Goal: Information Seeking & Learning: Compare options

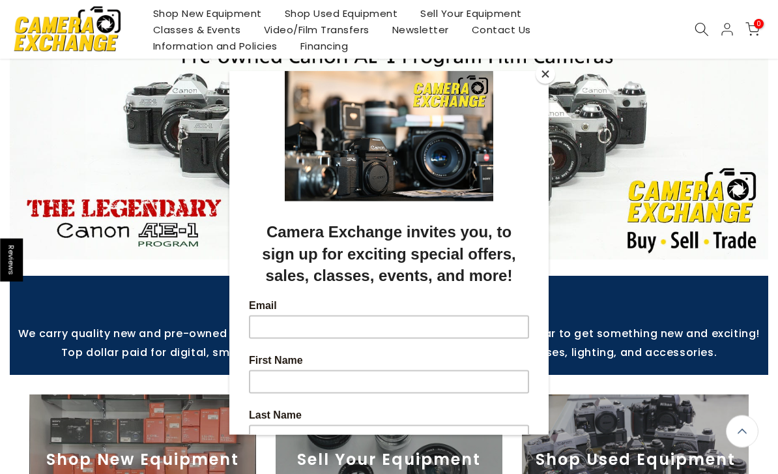
scroll to position [86, 0]
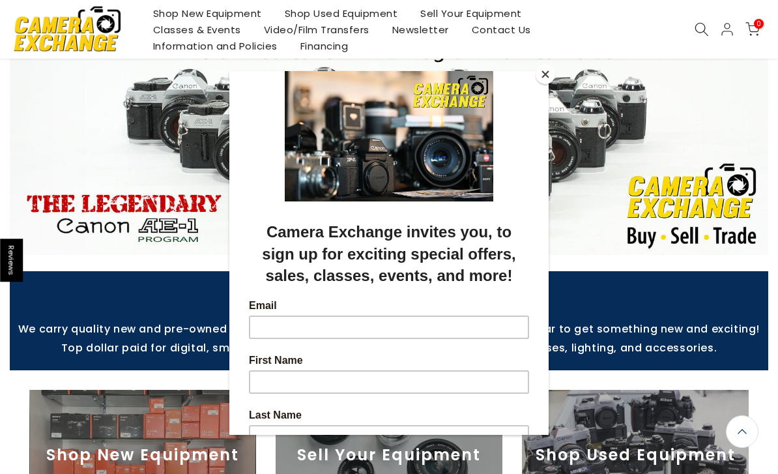
click at [545, 82] on button "Close" at bounding box center [546, 75] width 20 height 20
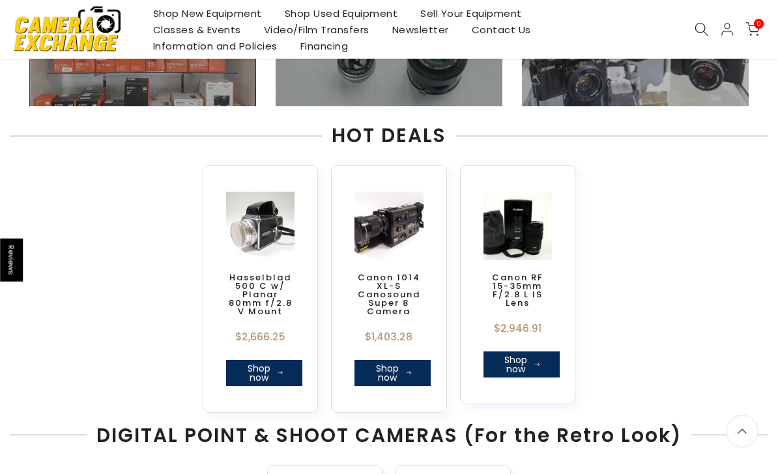
scroll to position [501, 0]
click at [630, 295] on div "Hasselblad 500 C w/ Planar 80mm f/2.8 V Mount $2,666.25 Shop now Canon 1014 XL-…" at bounding box center [388, 278] width 771 height 267
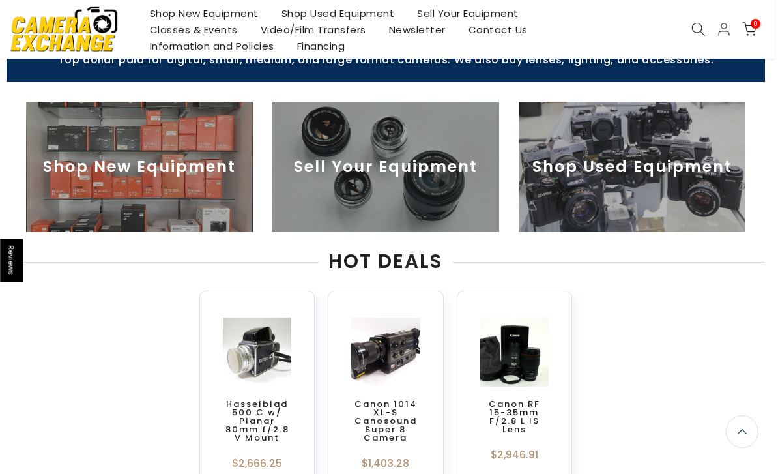
scroll to position [468, 3]
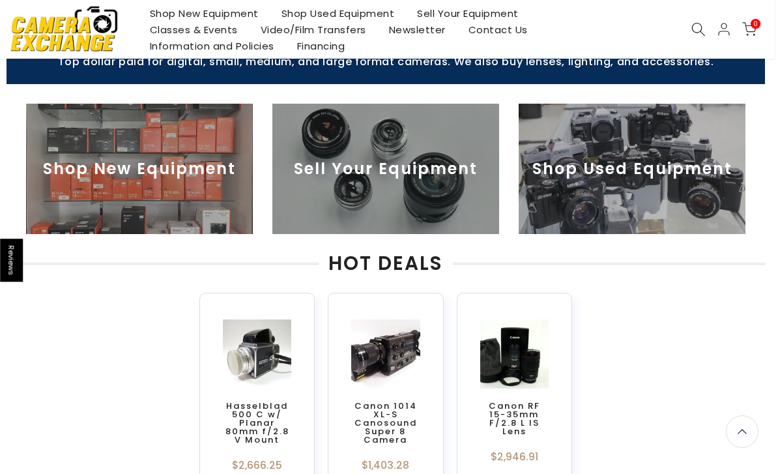
click at [714, 196] on img at bounding box center [632, 169] width 227 height 130
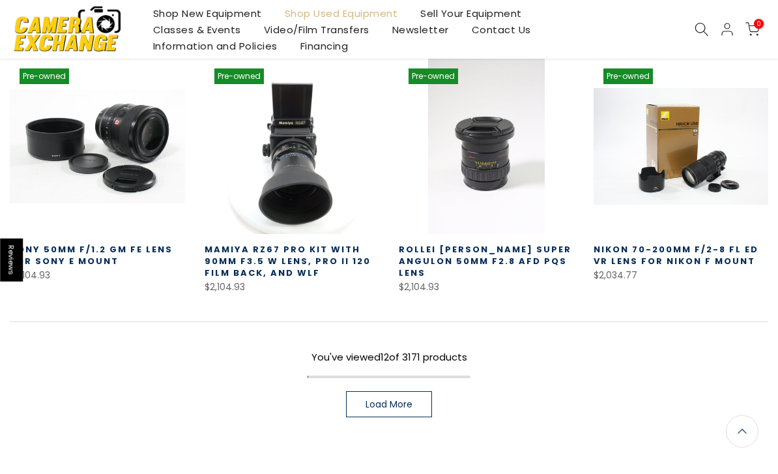
scroll to position [746, 0]
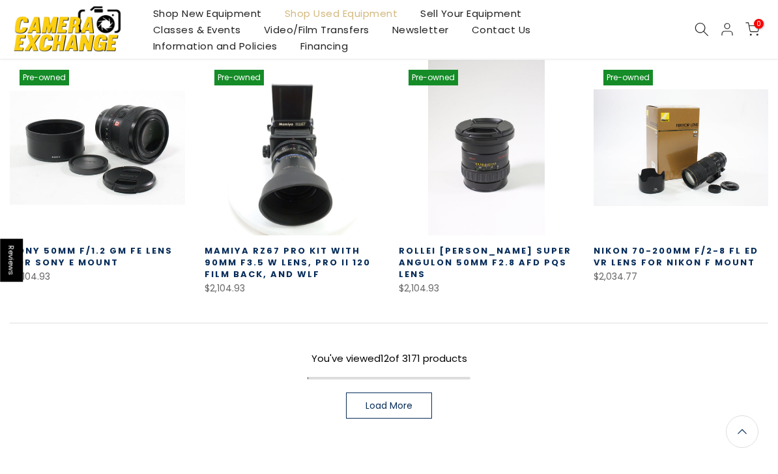
click at [395, 410] on span "Load More" at bounding box center [389, 405] width 47 height 9
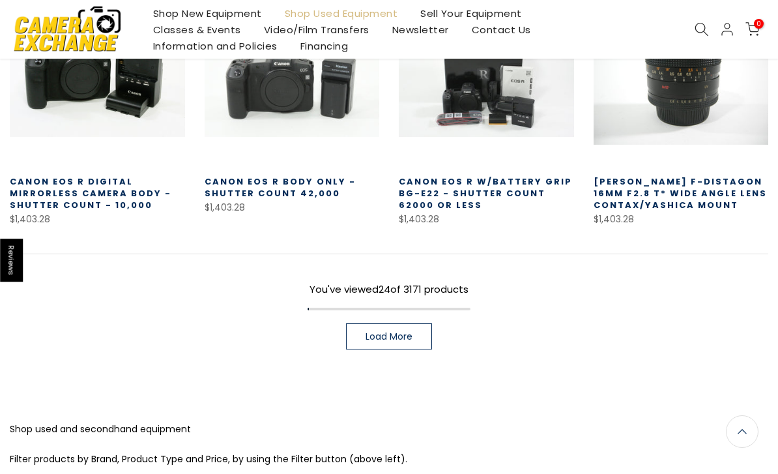
scroll to position [1627, 0]
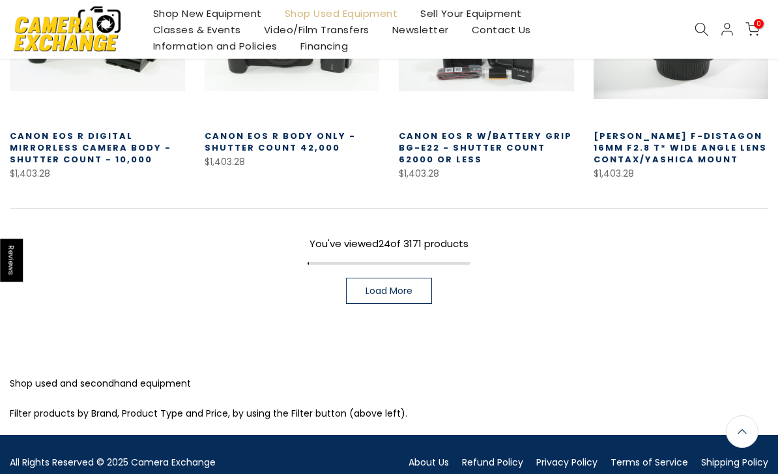
click at [419, 289] on link "Load More" at bounding box center [389, 291] width 86 height 26
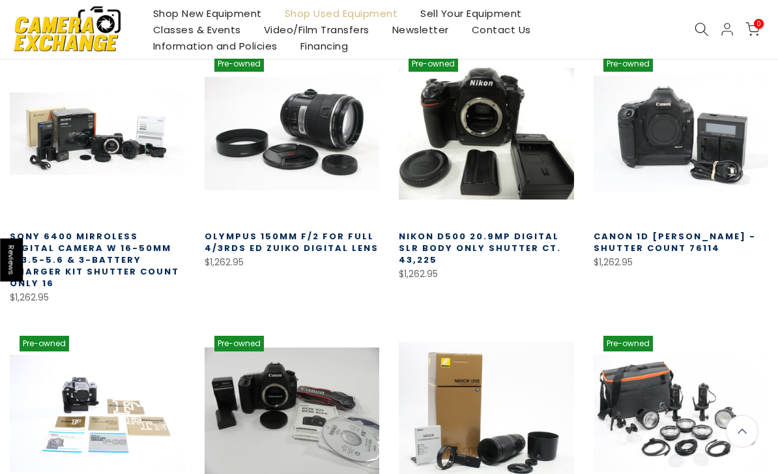
scroll to position [2039, 0]
click at [682, 289] on div "Pre-owned Quick view Compare * Add to cart Canon 1D Mark IV - Shutter Count 761…" at bounding box center [681, 176] width 195 height 260
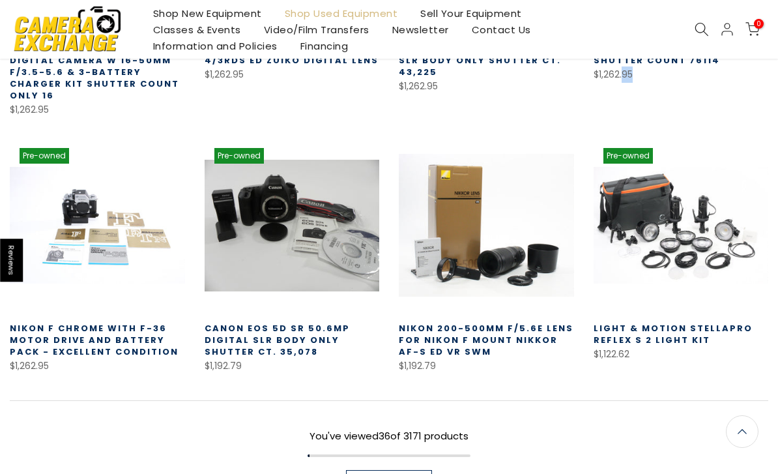
scroll to position [2231, 0]
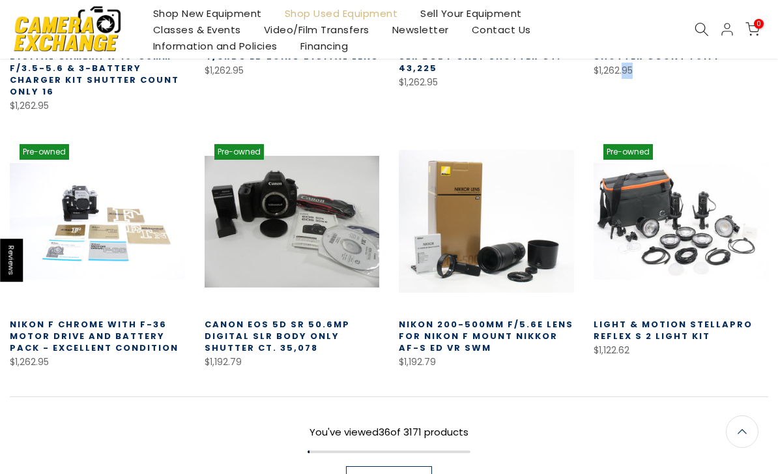
click at [430, 466] on link "Load More" at bounding box center [389, 479] width 86 height 26
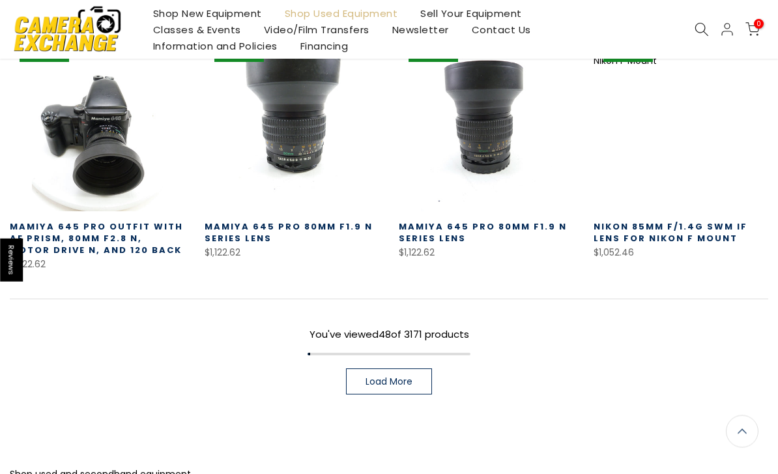
scroll to position [3120, 0]
click at [403, 368] on link "Load More" at bounding box center [389, 381] width 86 height 26
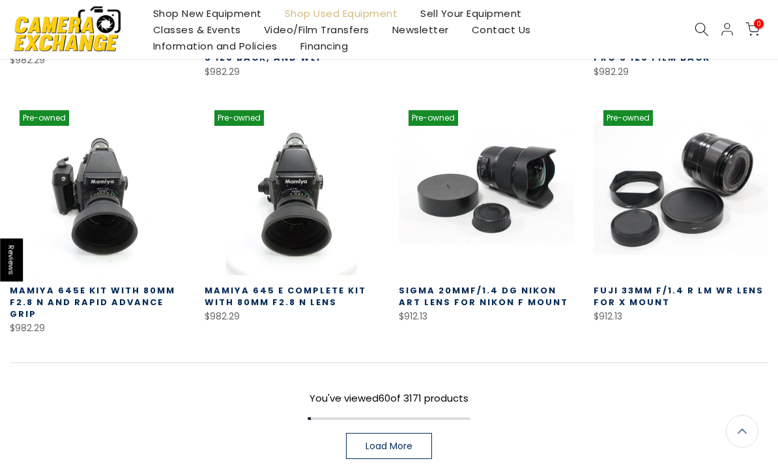
scroll to position [3812, 0]
click at [409, 441] on span "Load More" at bounding box center [389, 445] width 47 height 9
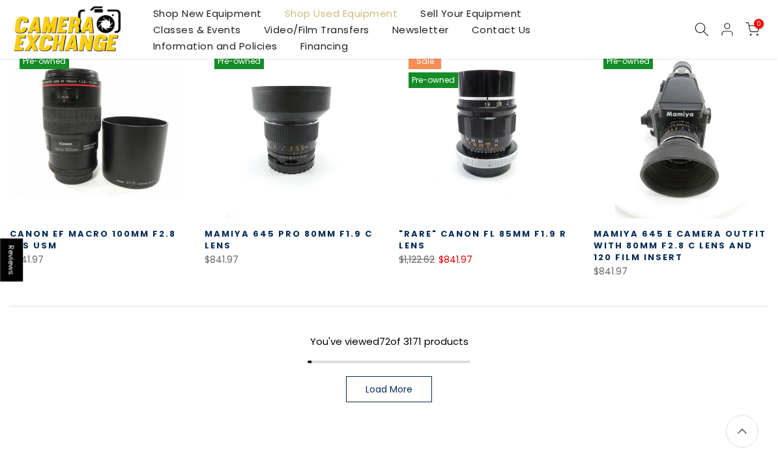
scroll to position [4658, 0]
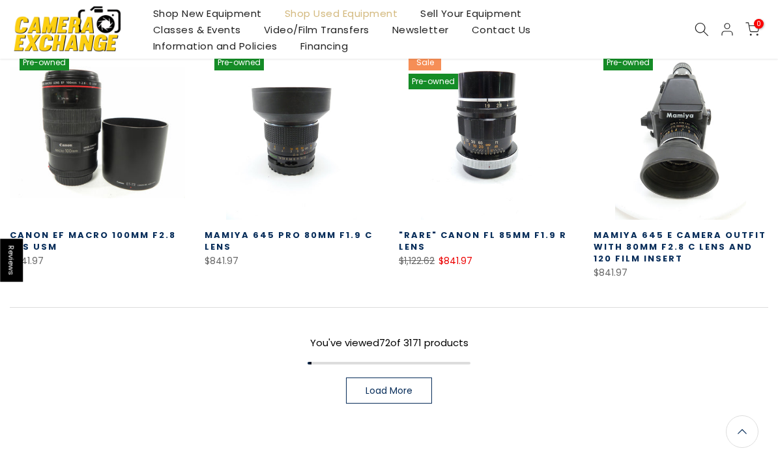
click at [423, 377] on link "Load More" at bounding box center [389, 390] width 86 height 26
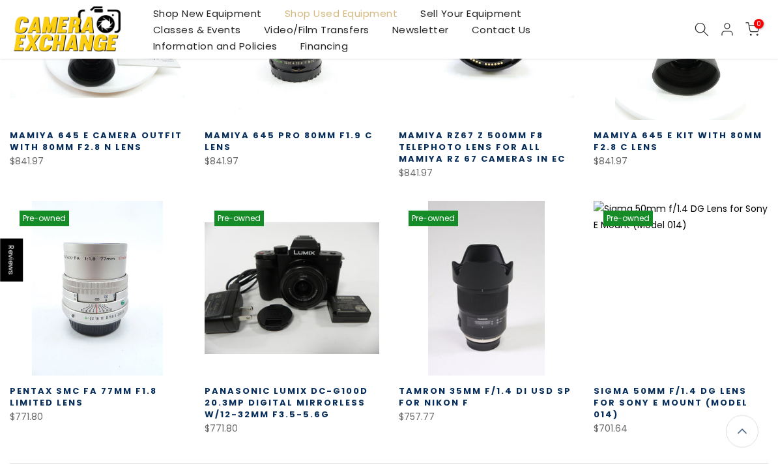
scroll to position [5360, 0]
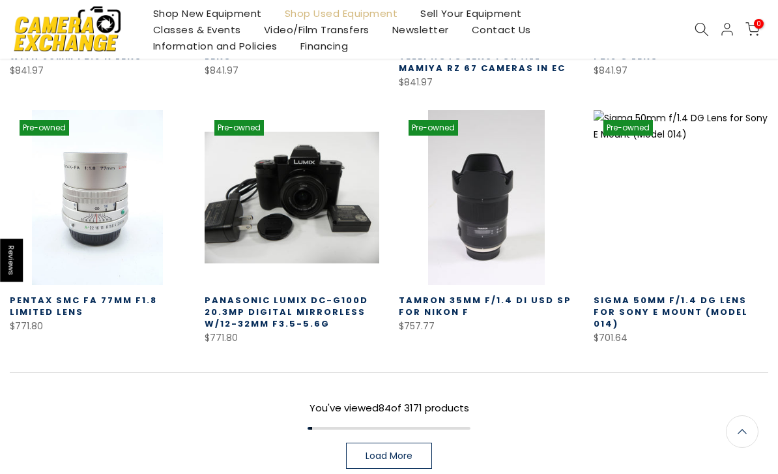
click at [398, 451] on span "Load More" at bounding box center [389, 455] width 47 height 9
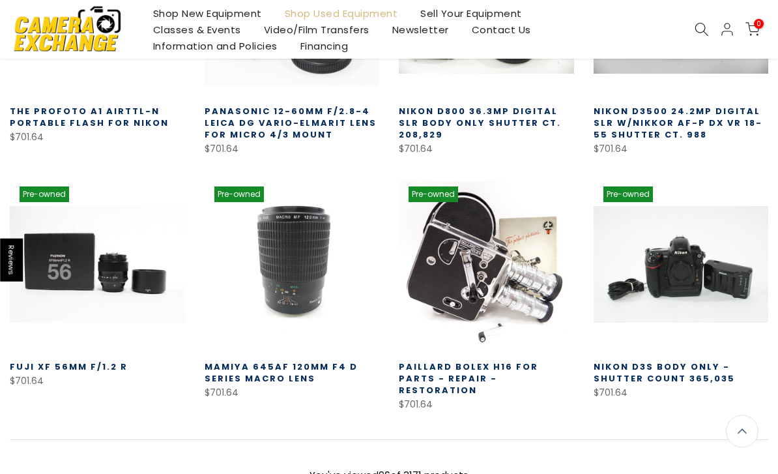
scroll to position [6061, 0]
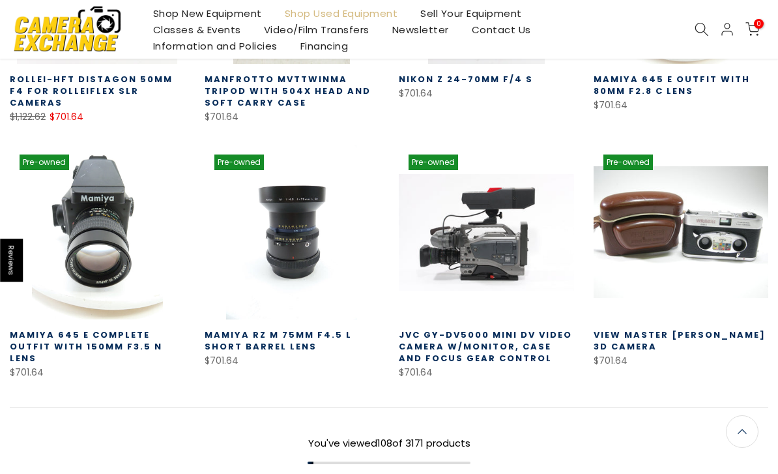
scroll to position [6858, 0]
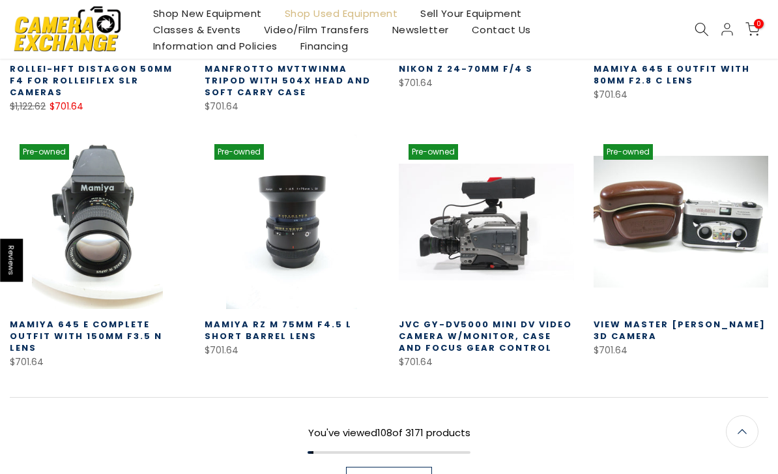
click at [392, 473] on span "Load More" at bounding box center [389, 479] width 47 height 9
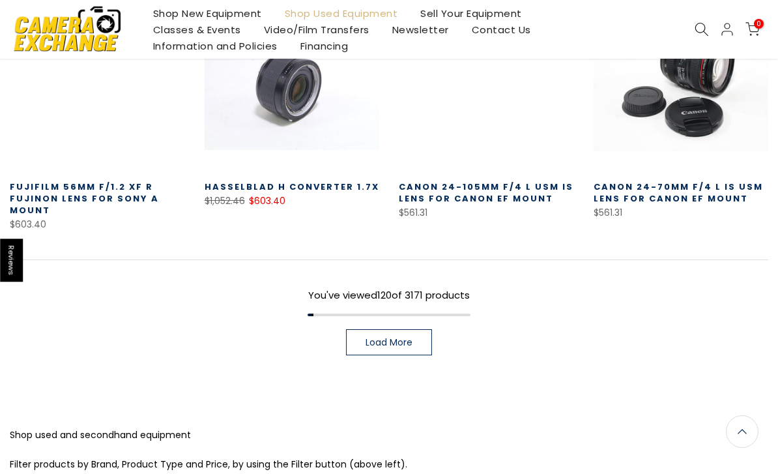
scroll to position [7766, 0]
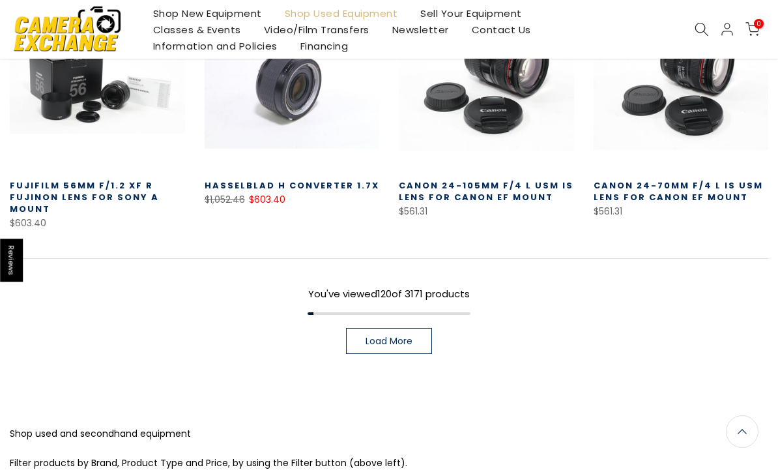
click at [405, 328] on link "Load More" at bounding box center [389, 341] width 86 height 26
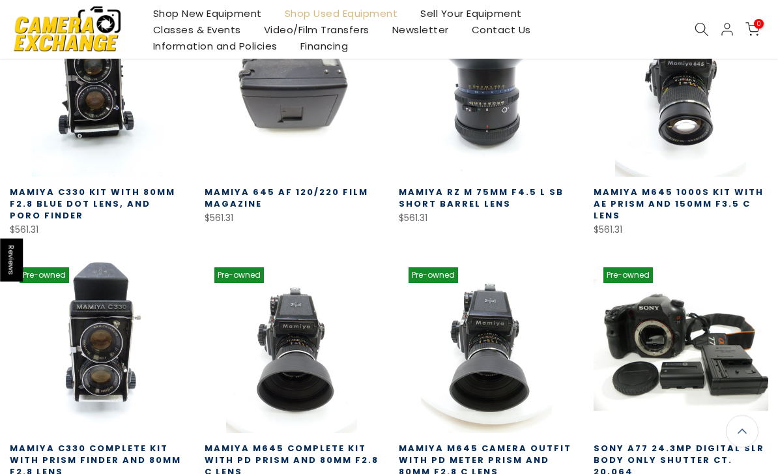
scroll to position [8324, 0]
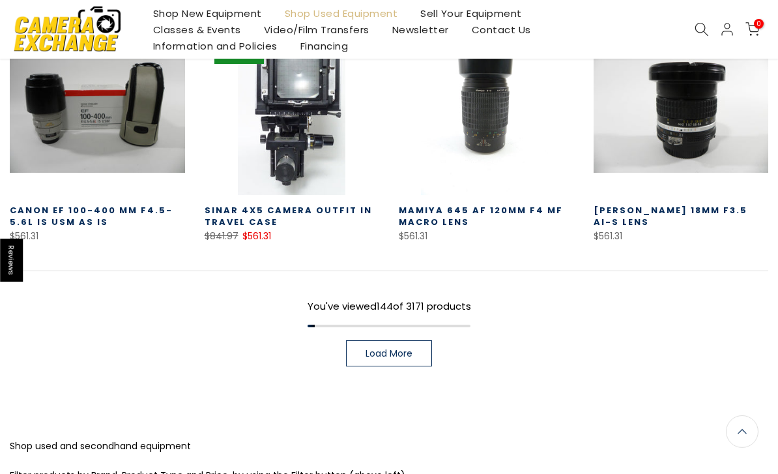
scroll to position [9264, 0]
click at [407, 340] on link "Load More" at bounding box center [389, 353] width 86 height 26
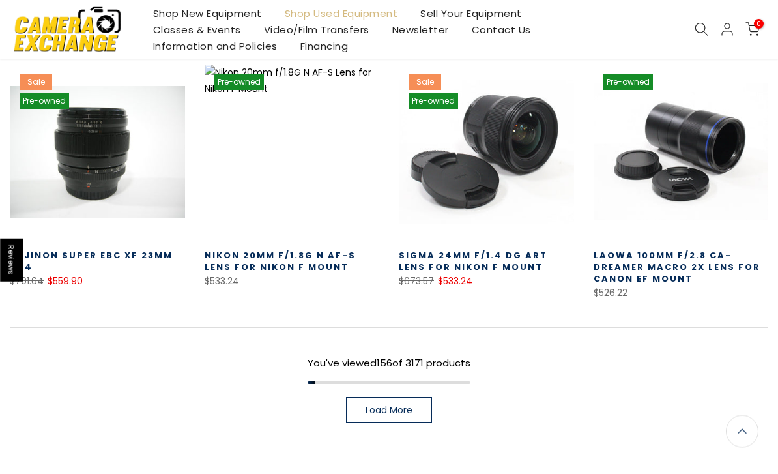
scroll to position [9976, 0]
click at [400, 405] on span "Load More" at bounding box center [389, 409] width 47 height 9
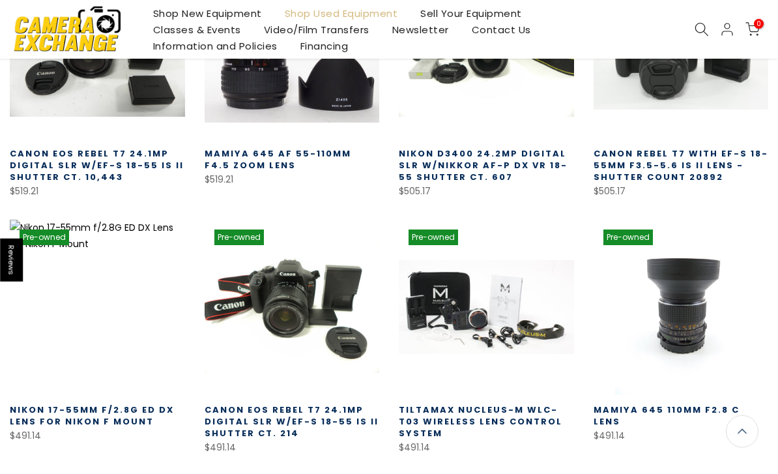
scroll to position [10332, 0]
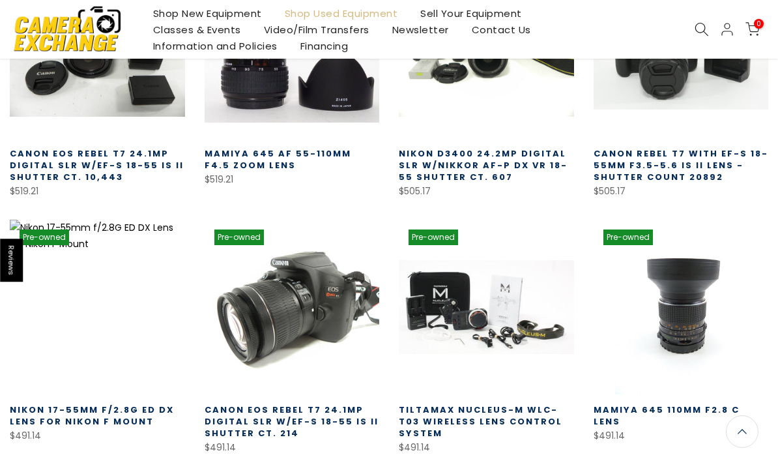
click at [284, 236] on link at bounding box center [292, 307] width 175 height 175
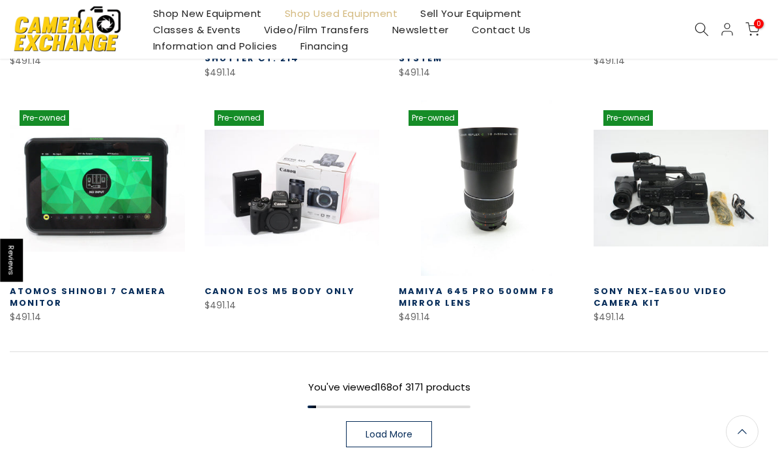
scroll to position [10738, 0]
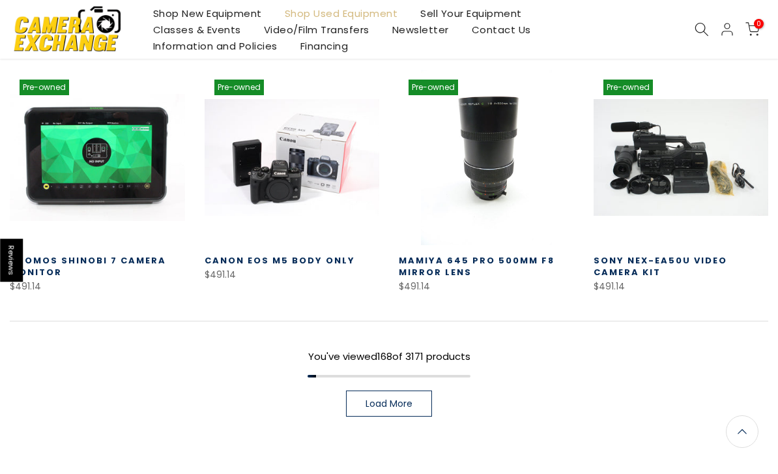
click at [417, 390] on link "Load More" at bounding box center [389, 403] width 86 height 26
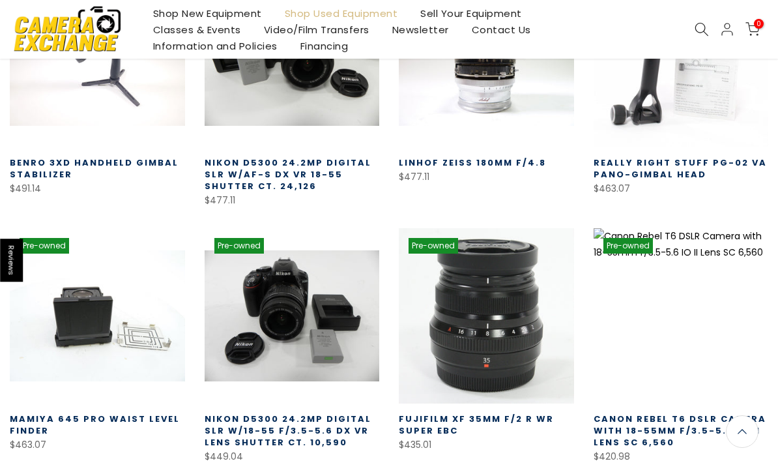
scroll to position [11517, 0]
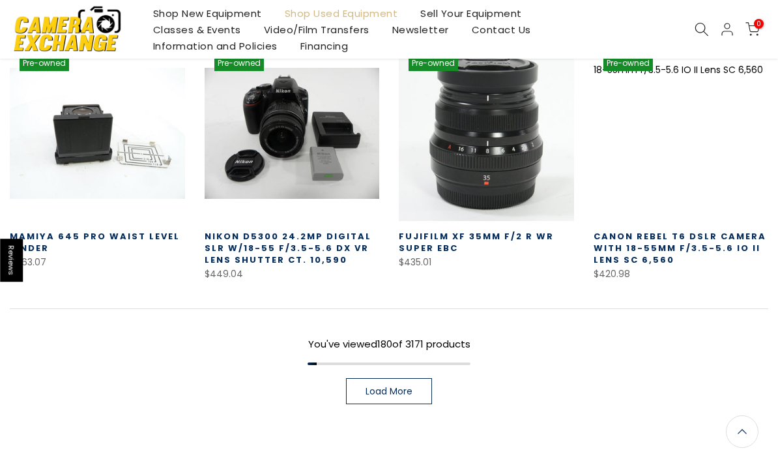
click at [412, 386] on span "Load More" at bounding box center [389, 390] width 47 height 9
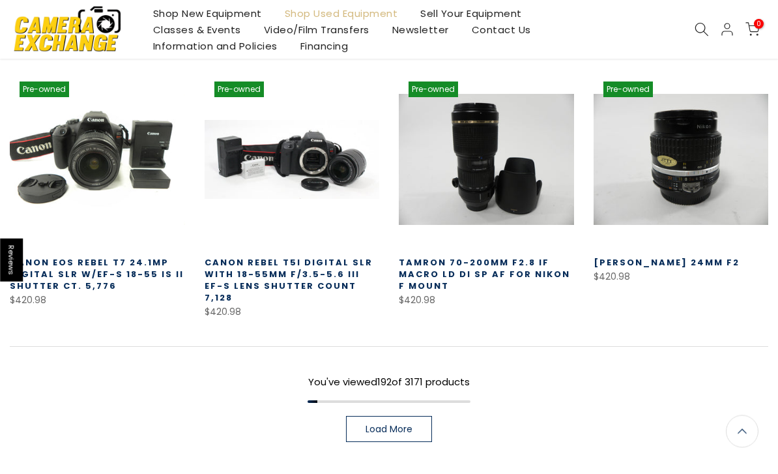
scroll to position [12271, 0]
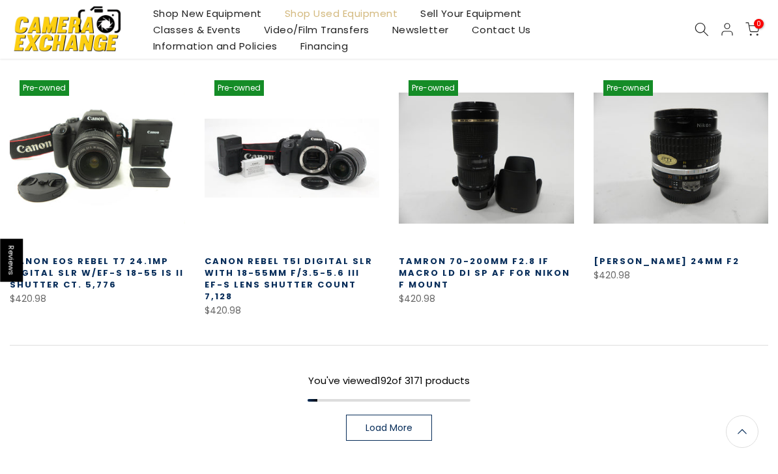
click at [414, 414] on link "Load More" at bounding box center [389, 427] width 86 height 26
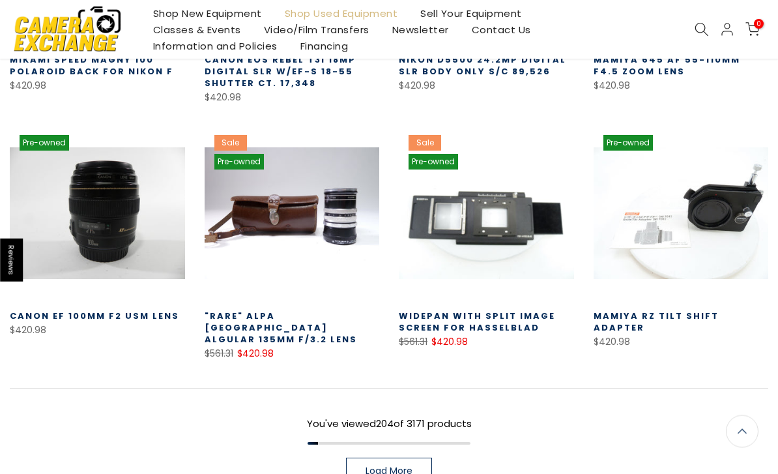
scroll to position [12997, 0]
click at [417, 457] on link "Load More" at bounding box center [389, 470] width 86 height 26
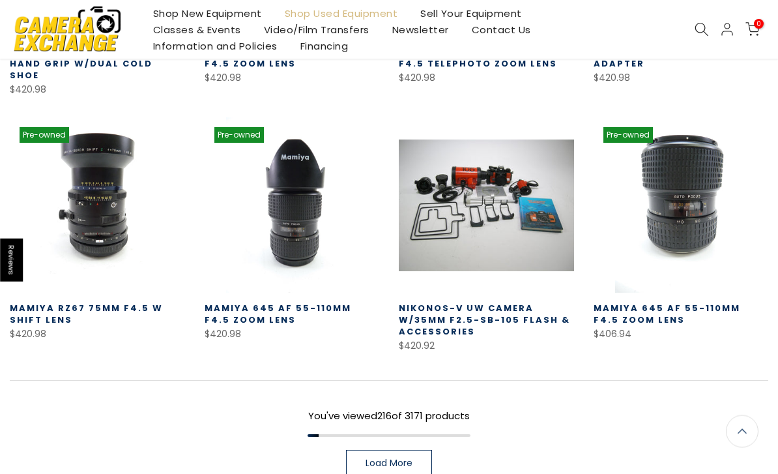
scroll to position [13771, 0]
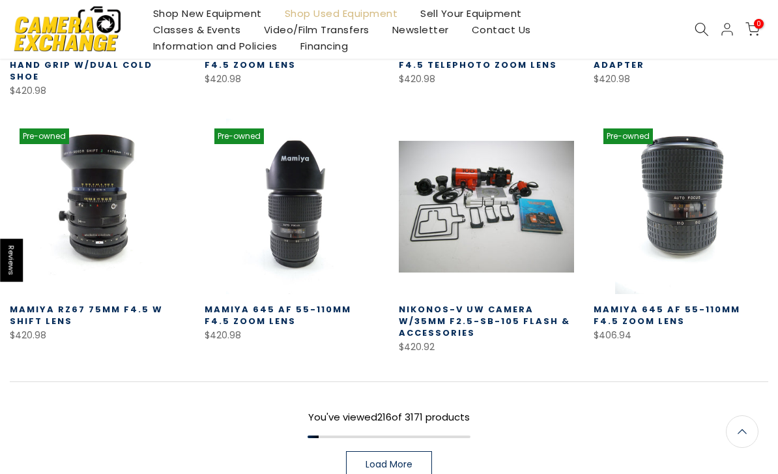
click at [418, 451] on link "Load More" at bounding box center [389, 464] width 86 height 26
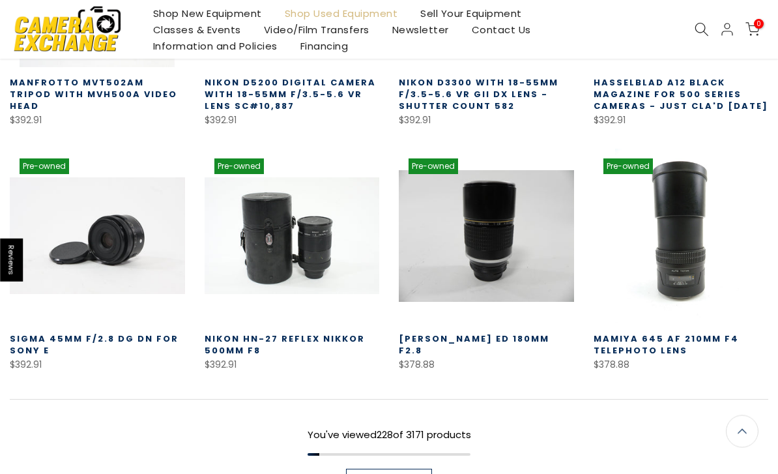
scroll to position [14510, 0]
click at [429, 468] on link "Load More" at bounding box center [389, 481] width 86 height 26
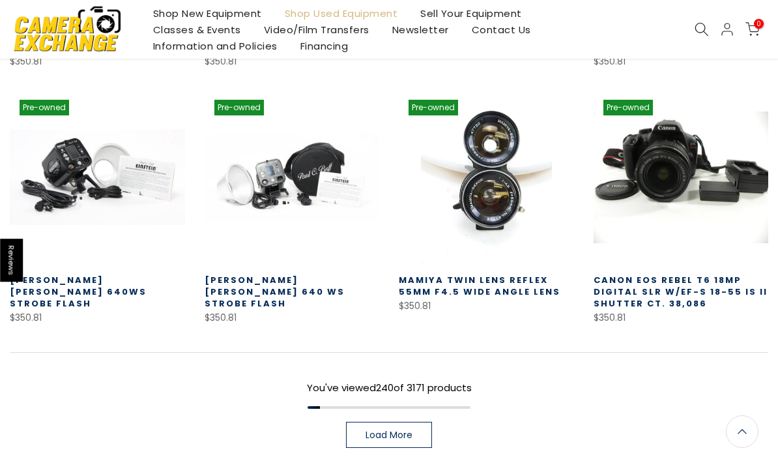
scroll to position [15325, 0]
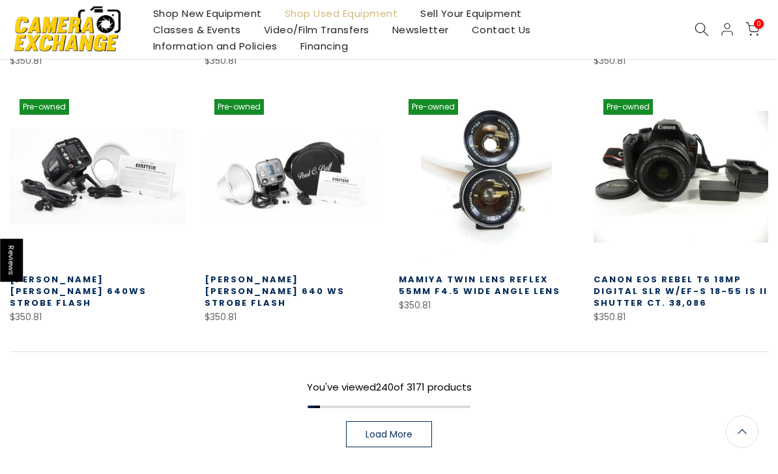
click at [422, 421] on link "Load More" at bounding box center [389, 434] width 86 height 26
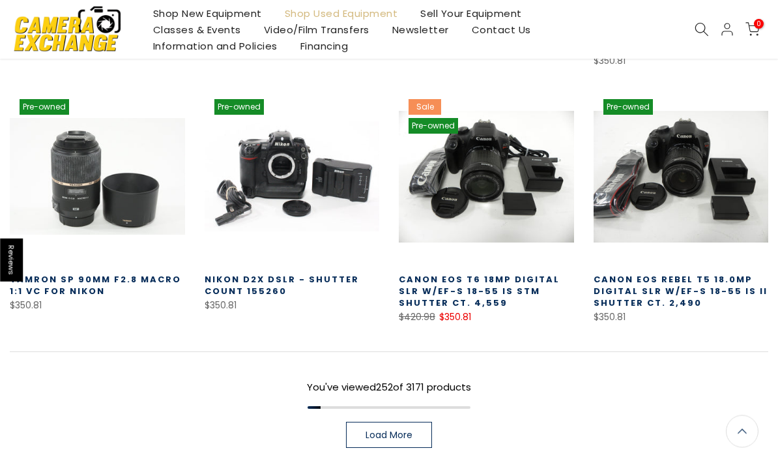
scroll to position [16135, 0]
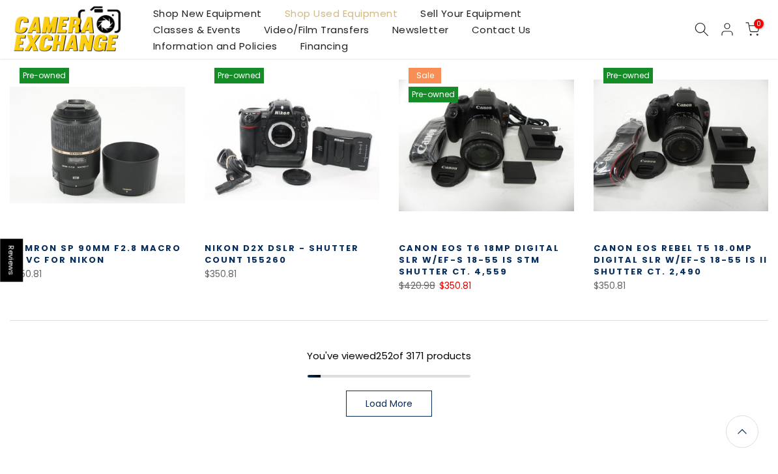
click at [414, 390] on link "Load More" at bounding box center [389, 403] width 86 height 26
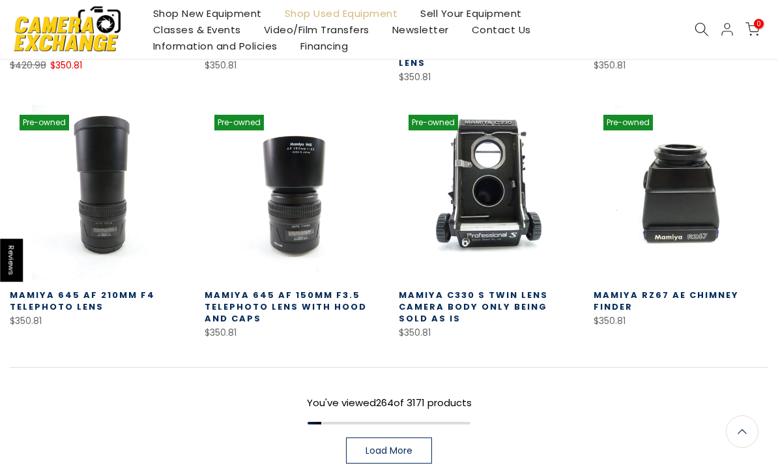
scroll to position [16889, 0]
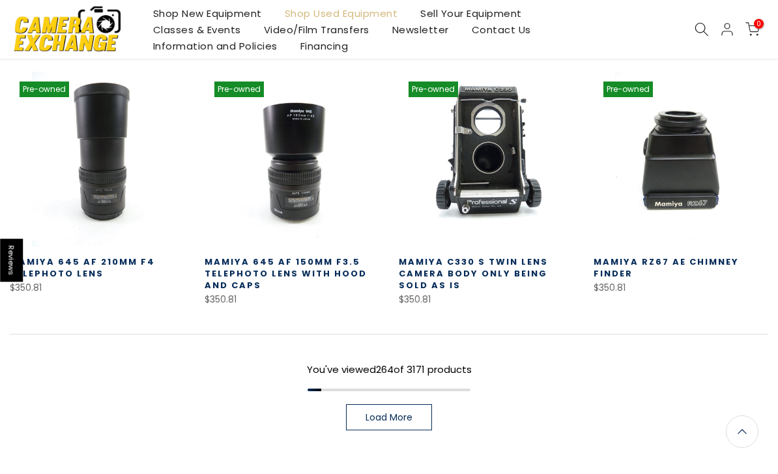
click at [417, 404] on link "Load More" at bounding box center [389, 417] width 86 height 26
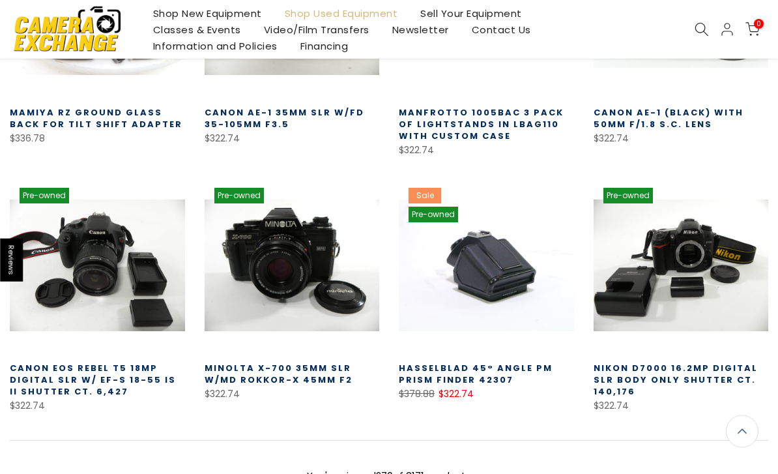
scroll to position [17562, 0]
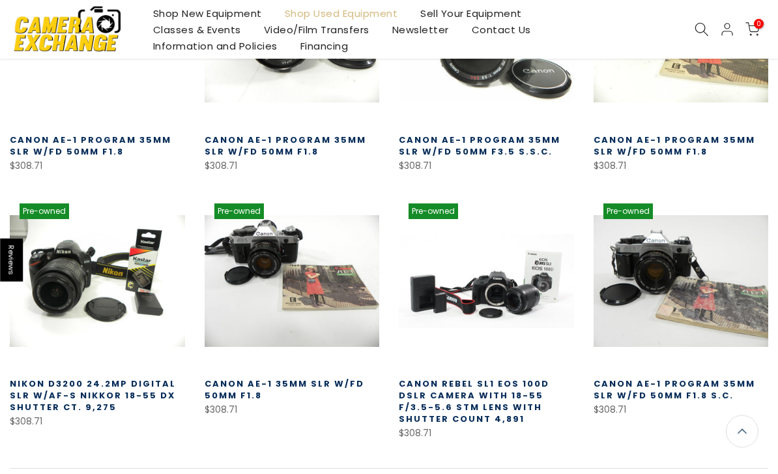
scroll to position [18289, 0]
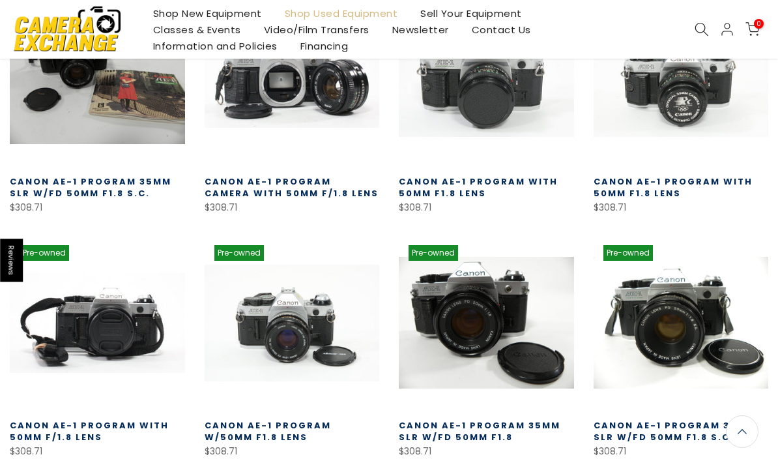
scroll to position [19018, 0]
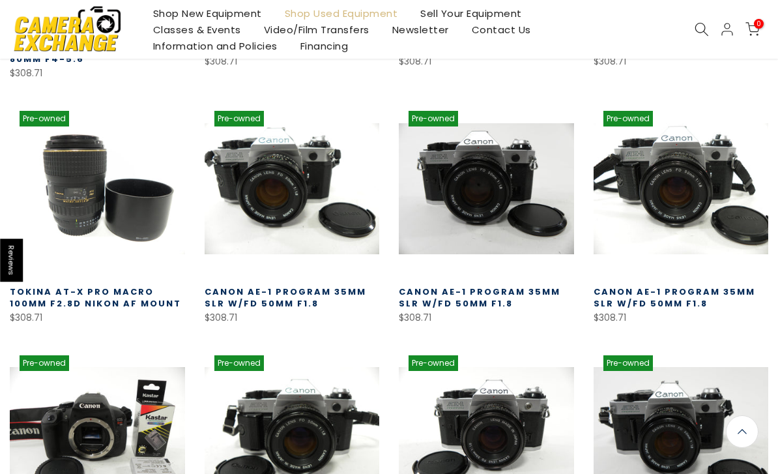
scroll to position [19765, 0]
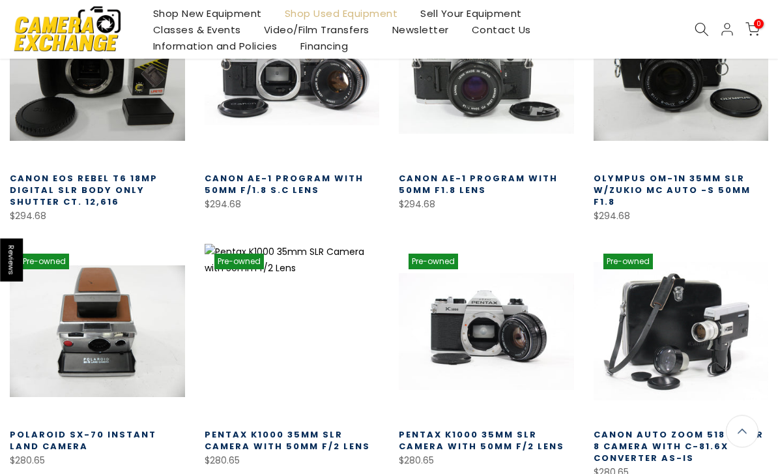
scroll to position [20508, 0]
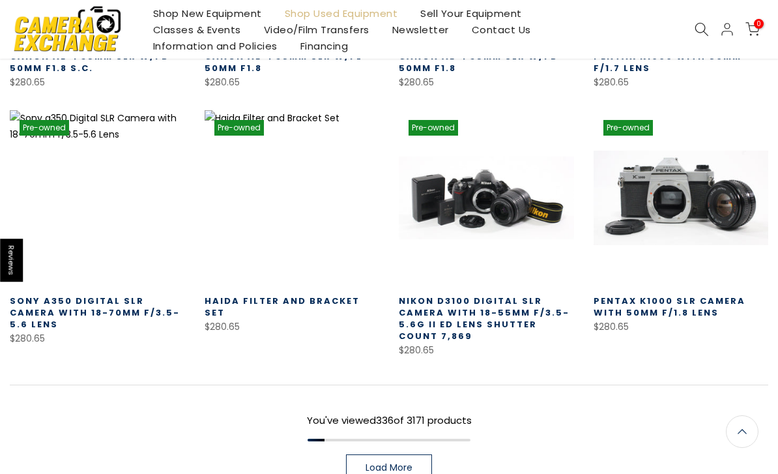
scroll to position [21382, 0]
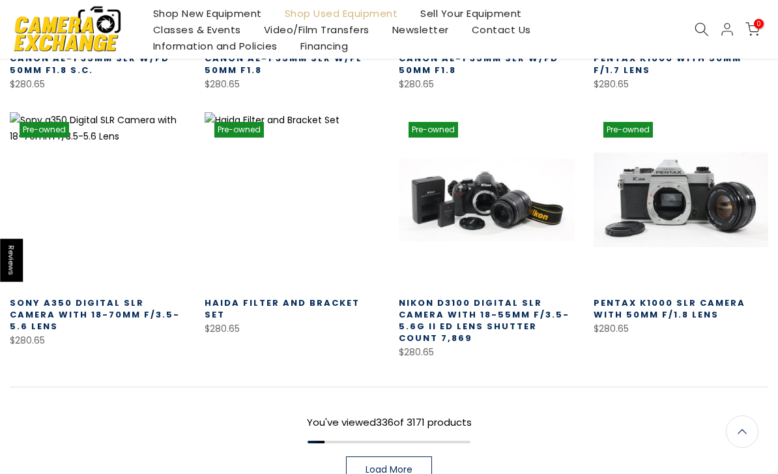
click at [419, 456] on link "Load More" at bounding box center [389, 469] width 86 height 26
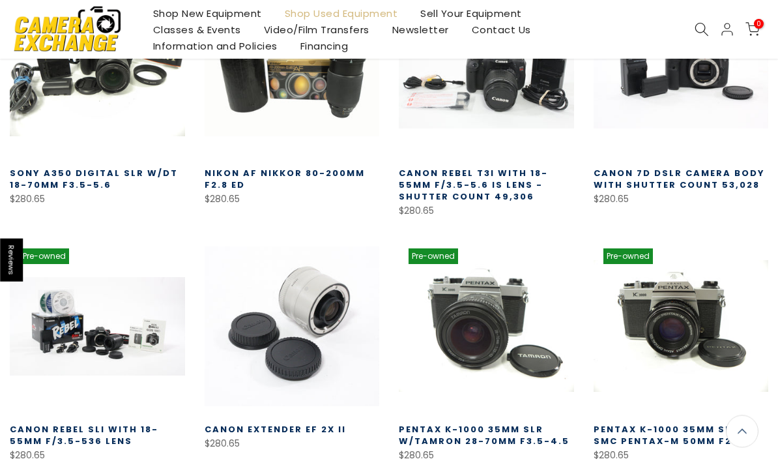
scroll to position [22191, 0]
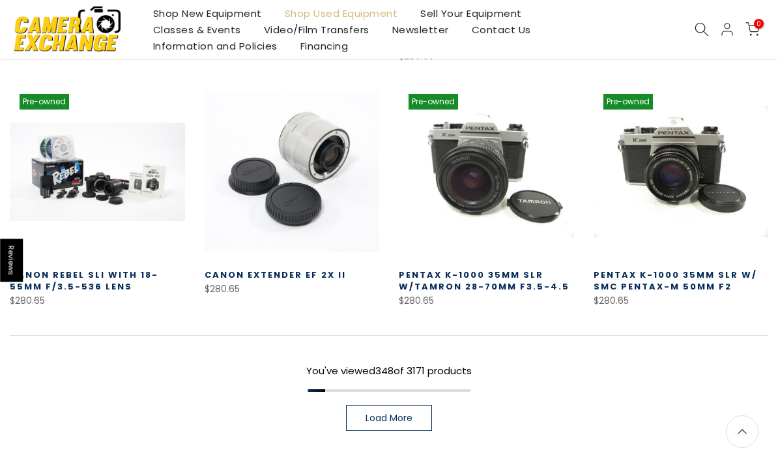
click at [412, 413] on span "Load More" at bounding box center [389, 417] width 47 height 9
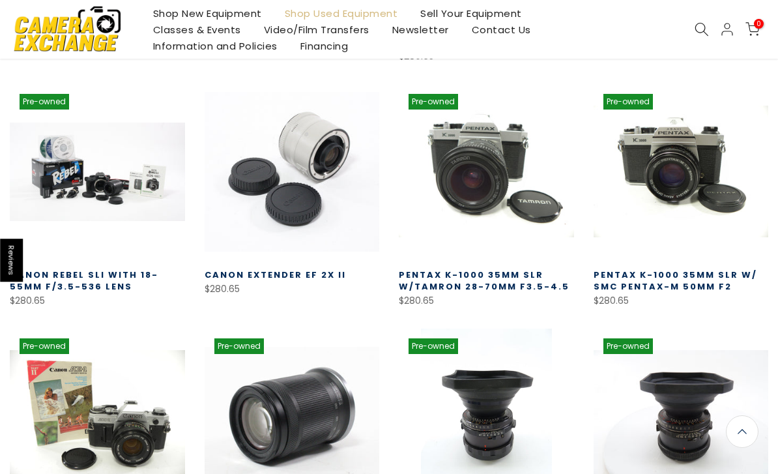
click at [699, 19] on div "Shop New Equipment Shop Used Equipment Sell Your Equipment Classes & Events Vid…" at bounding box center [388, 29] width 771 height 59
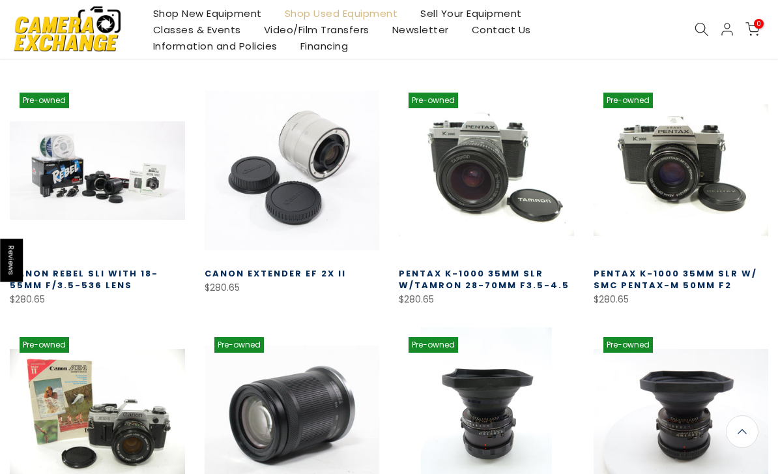
click at [704, 12] on div "Shop New Equipment Shop Used Equipment Sell Your Equipment Classes & Events Vid…" at bounding box center [388, 29] width 771 height 59
click at [696, 33] on icon at bounding box center [702, 29] width 14 height 14
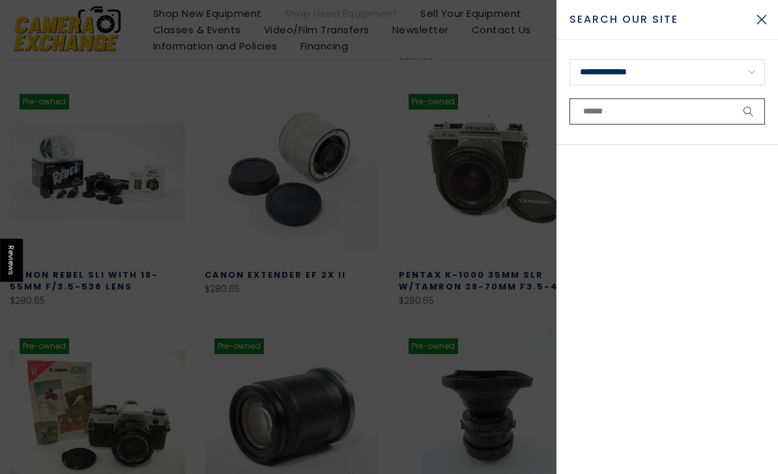
click at [632, 109] on input "text" at bounding box center [666, 111] width 195 height 26
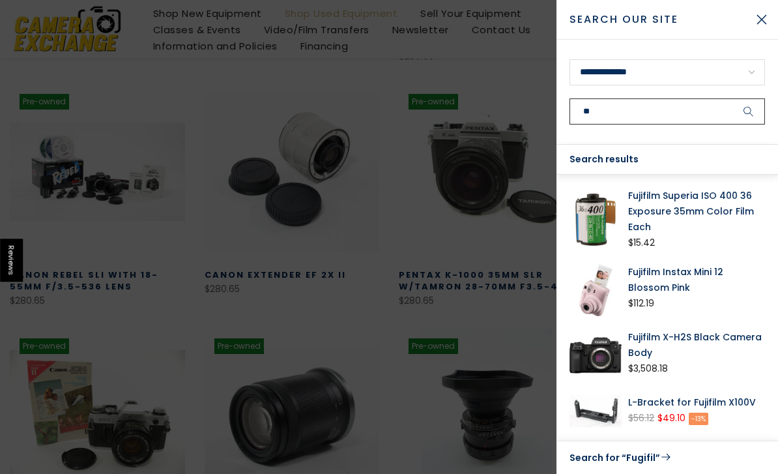
type input "*"
click at [760, 22] on button "Close Search" at bounding box center [761, 19] width 33 height 33
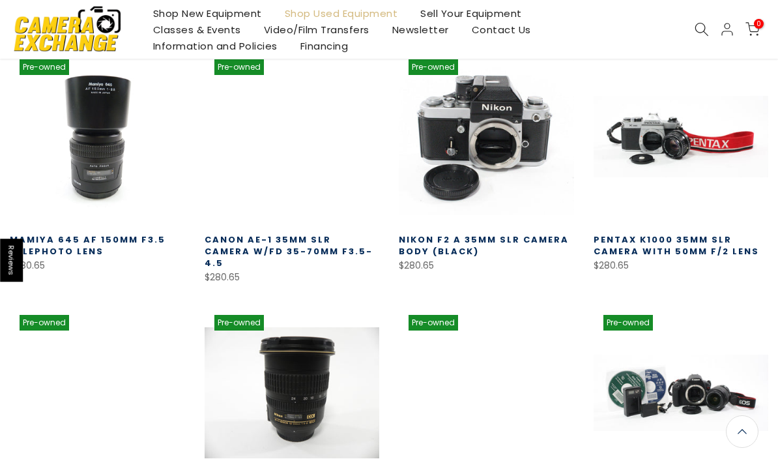
scroll to position [22733, 0]
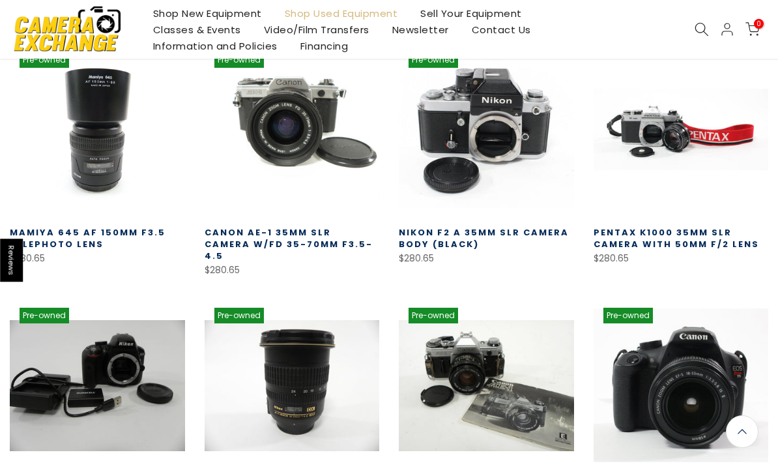
click at [710, 298] on link at bounding box center [681, 385] width 175 height 175
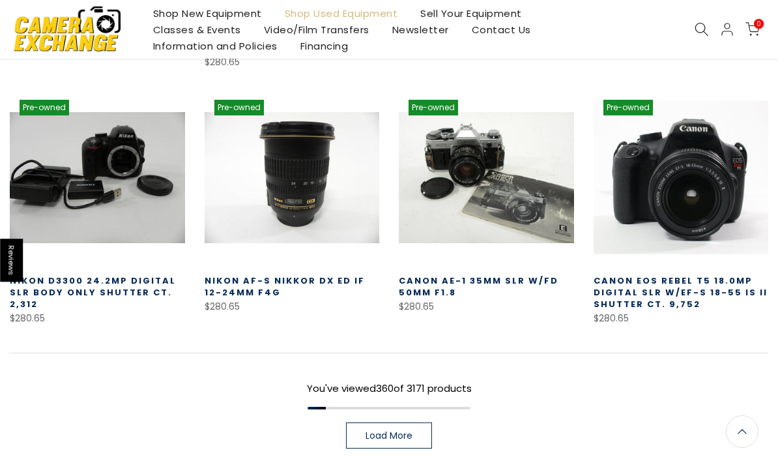
scroll to position [22946, 0]
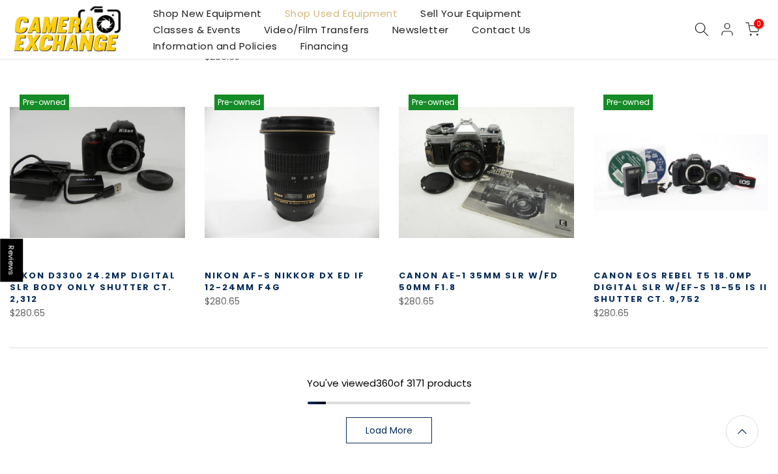
click at [423, 417] on link "Load More" at bounding box center [389, 430] width 86 height 26
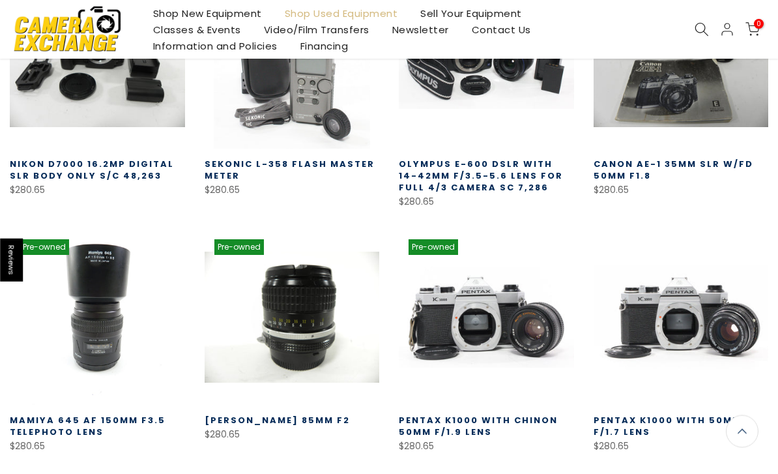
scroll to position [23648, 0]
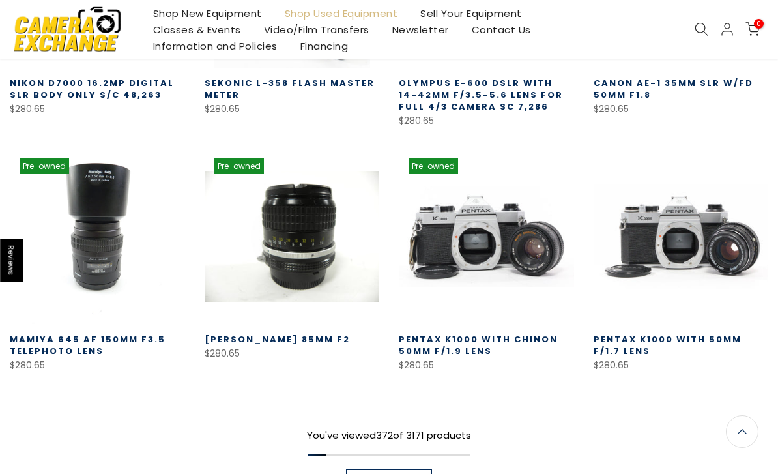
click at [369, 469] on link "Load More" at bounding box center [389, 482] width 86 height 26
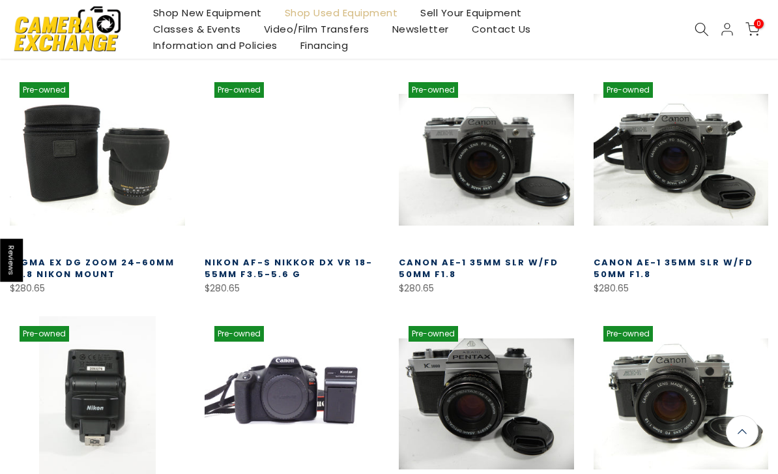
scroll to position [24293, 0]
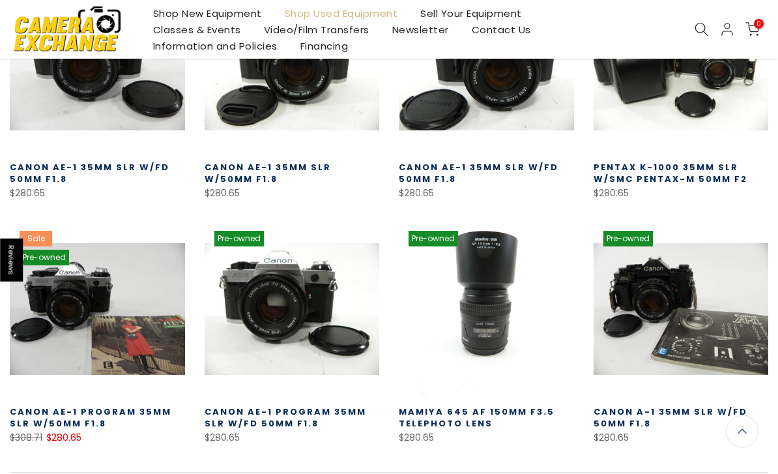
scroll to position [25078, 0]
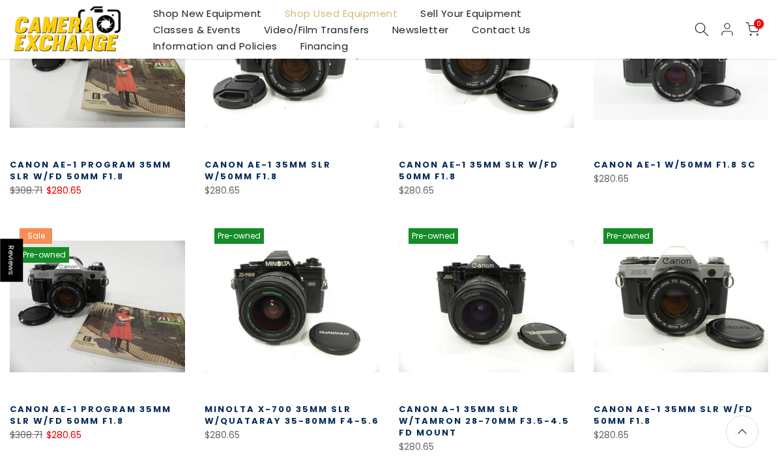
scroll to position [25875, 0]
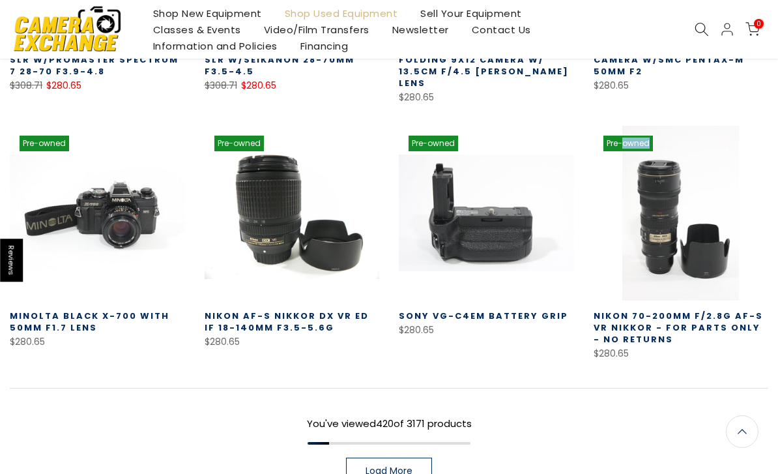
scroll to position [26700, 0]
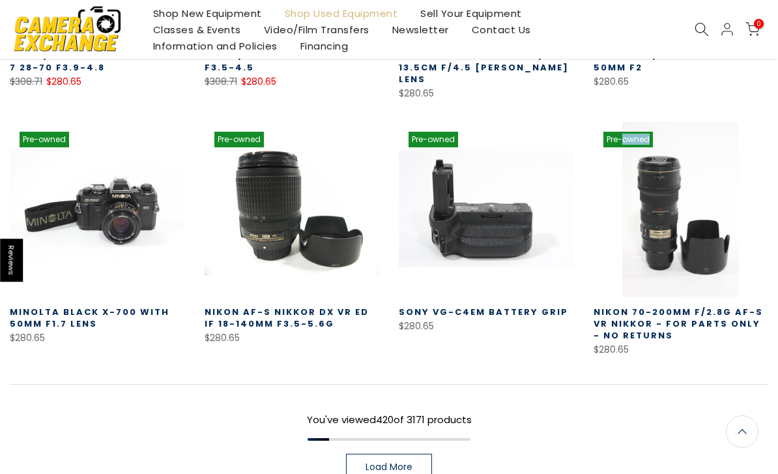
click at [401, 453] on link "Load More" at bounding box center [389, 466] width 86 height 26
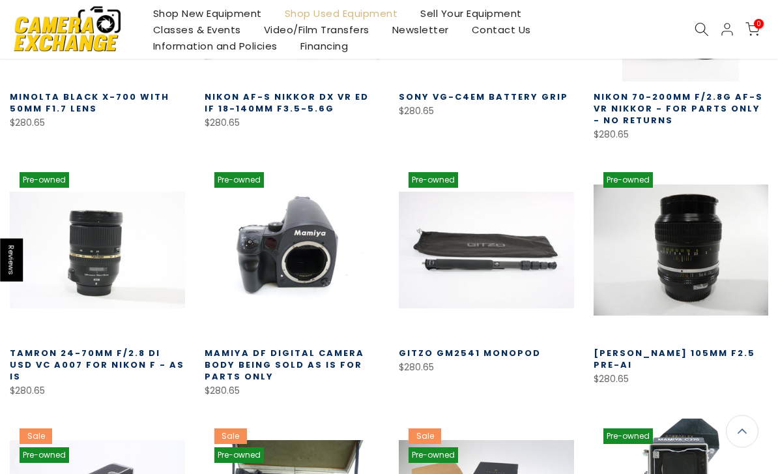
scroll to position [26915, 0]
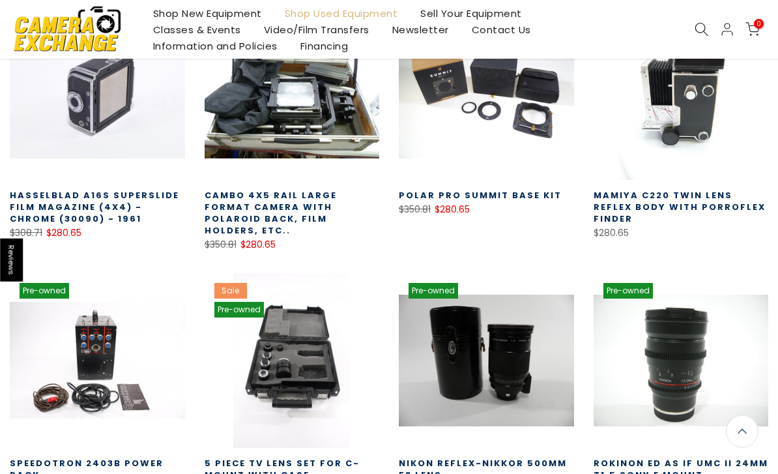
scroll to position [27328, 0]
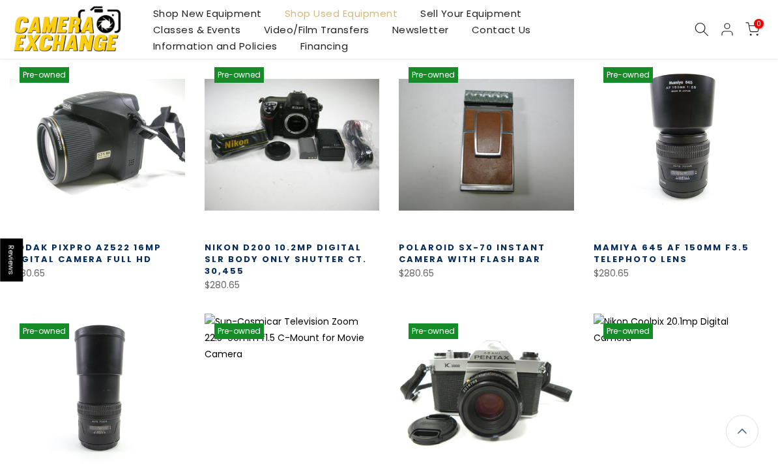
scroll to position [28032, 0]
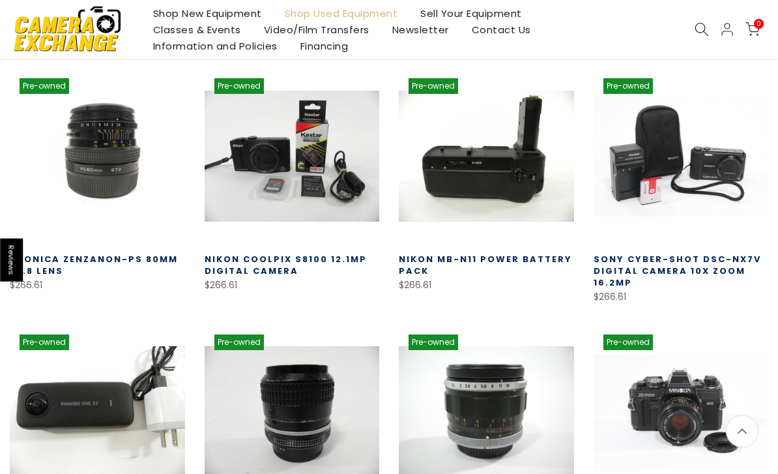
scroll to position [28532, 0]
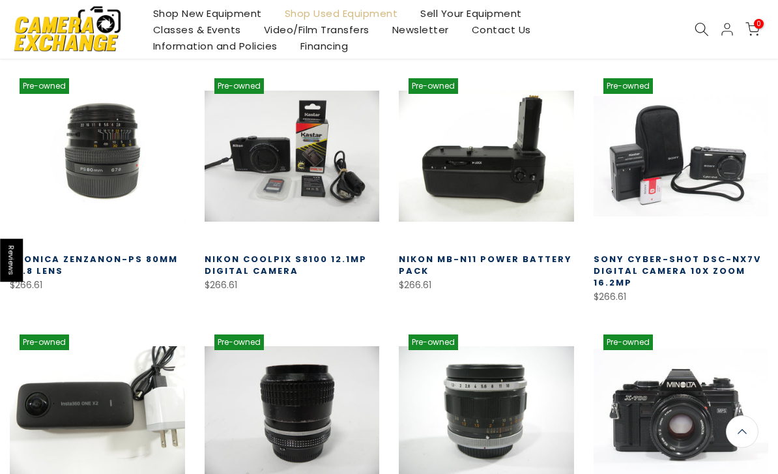
click at [659, 324] on link at bounding box center [681, 411] width 175 height 175
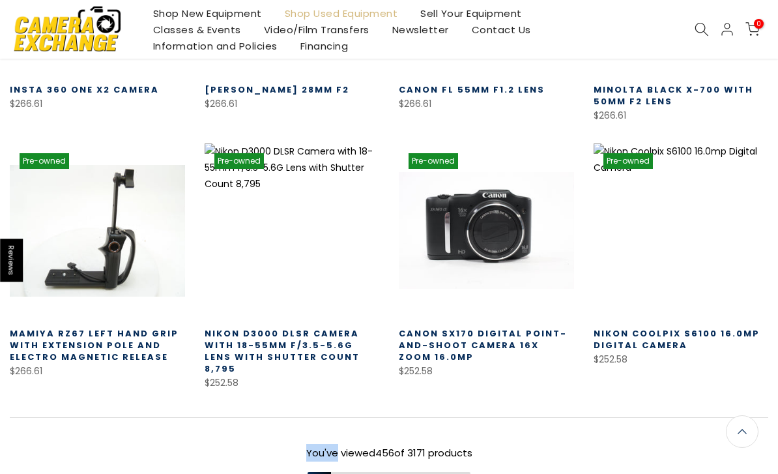
scroll to position [28914, 0]
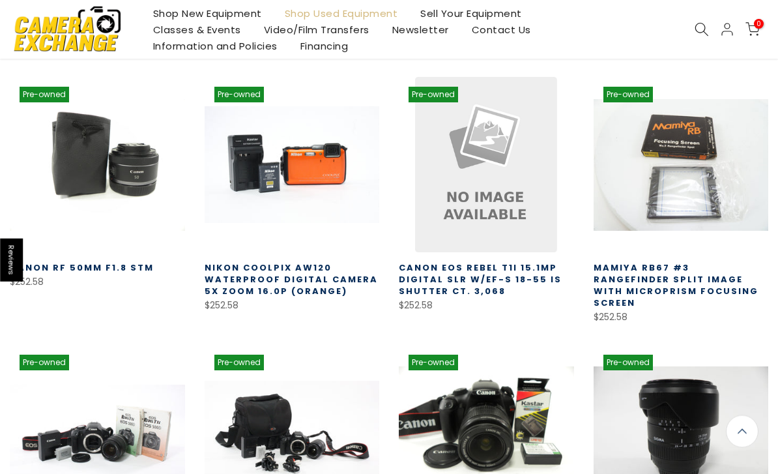
scroll to position [29291, 0]
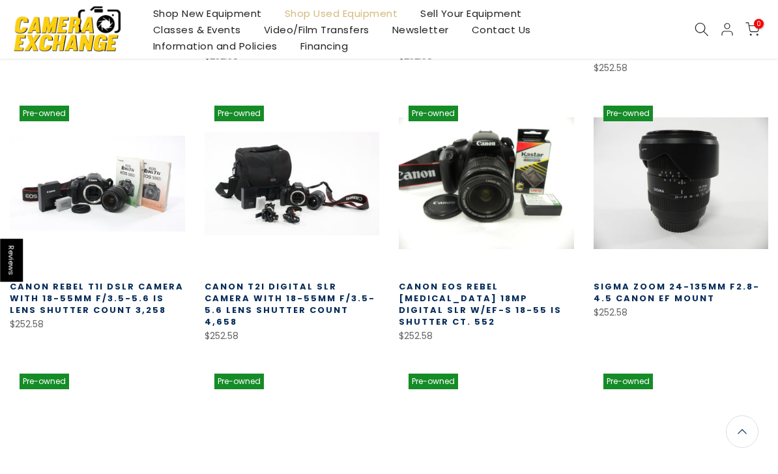
scroll to position [29542, 0]
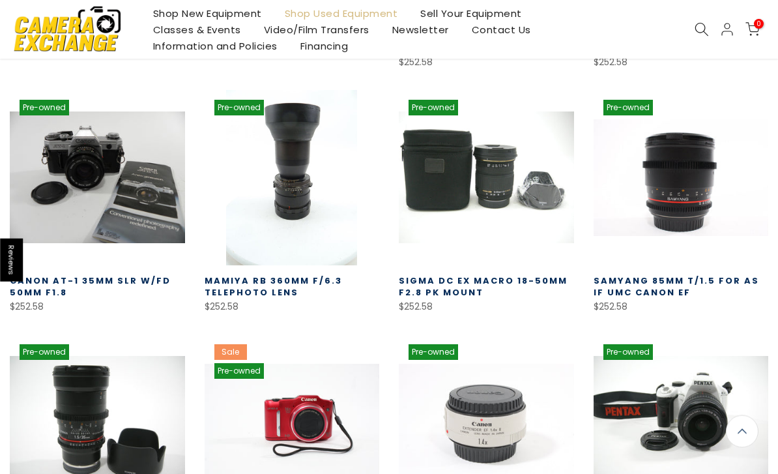
scroll to position [30330, 0]
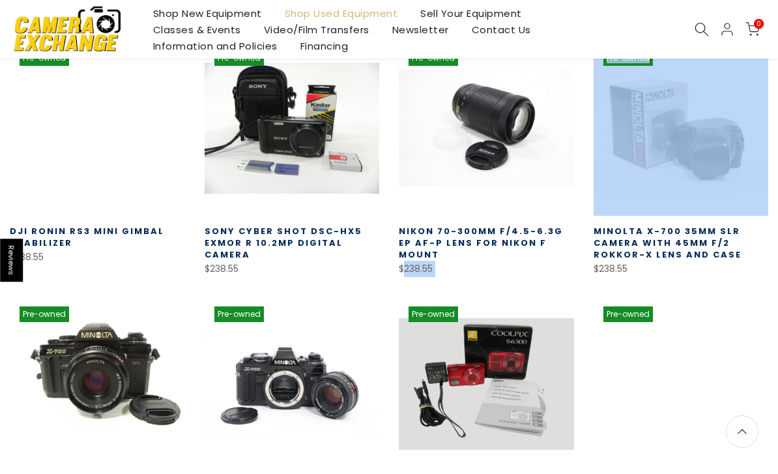
scroll to position [31132, 0]
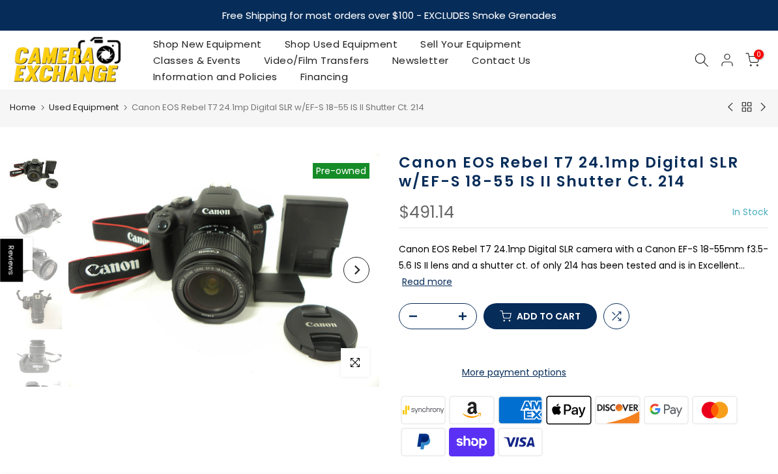
click at [352, 261] on button "Next" at bounding box center [356, 270] width 26 height 26
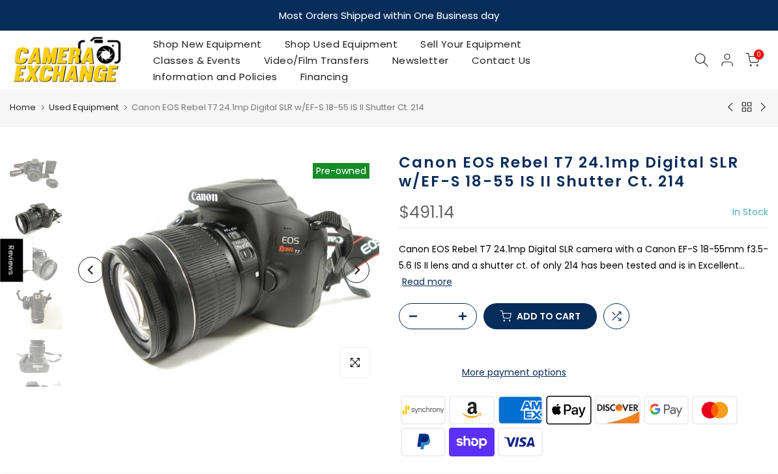
click at [362, 276] on button "Next" at bounding box center [356, 270] width 26 height 26
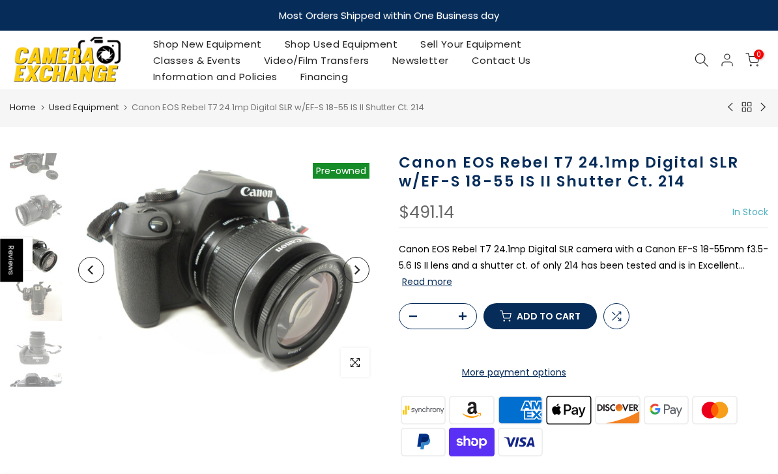
scroll to position [26, 0]
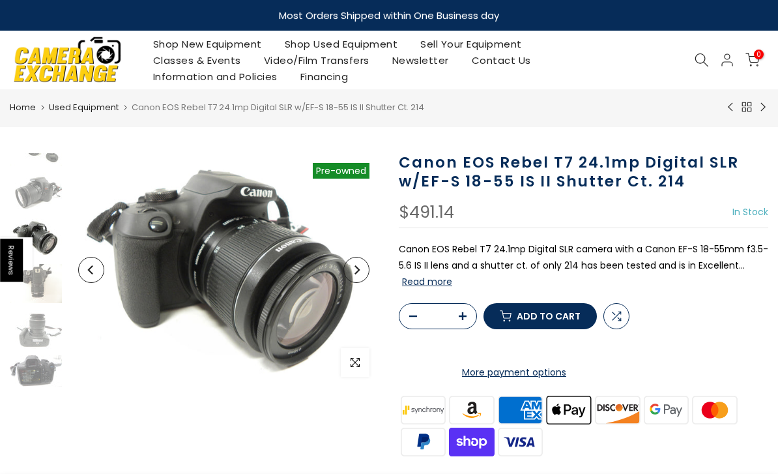
click at [362, 265] on button "Next" at bounding box center [356, 270] width 26 height 26
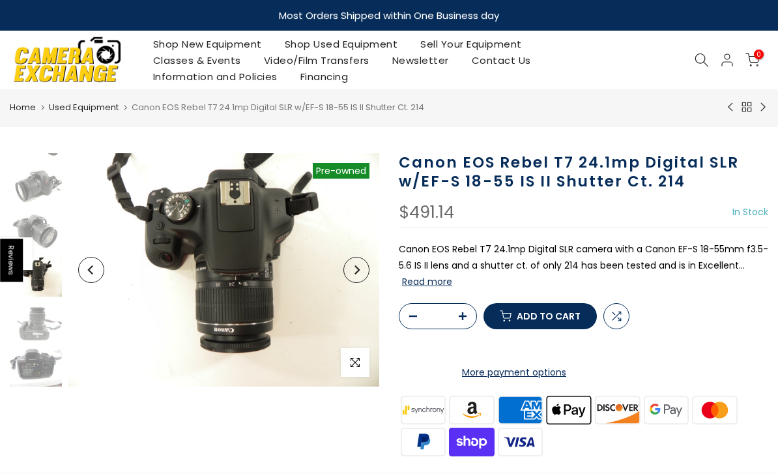
scroll to position [34, 0]
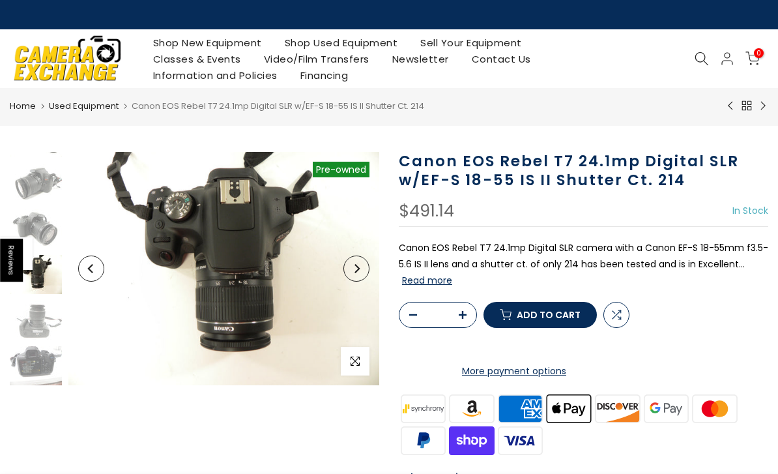
click at [361, 260] on button "Next" at bounding box center [356, 268] width 26 height 26
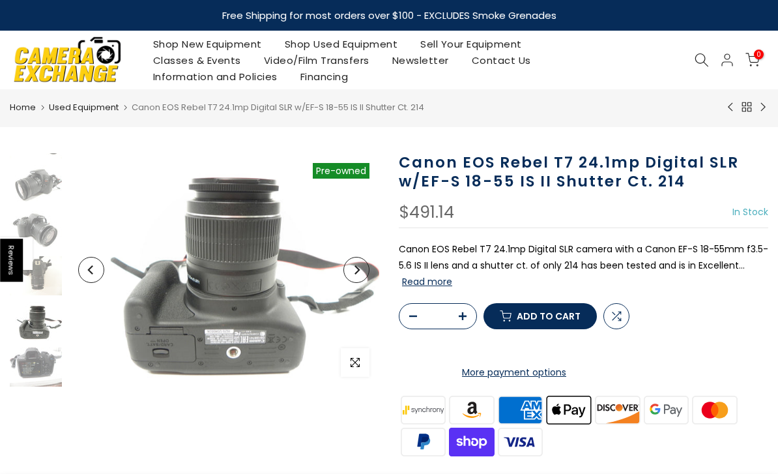
click at [357, 260] on button "Next" at bounding box center [356, 270] width 26 height 26
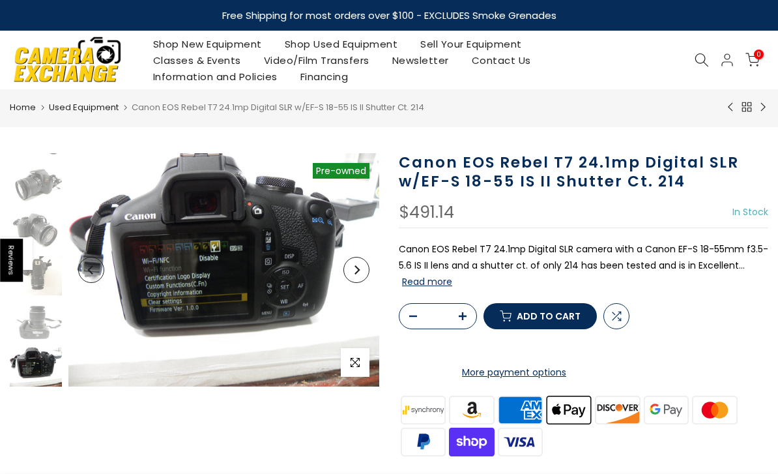
click at [354, 264] on button "Next" at bounding box center [356, 270] width 26 height 26
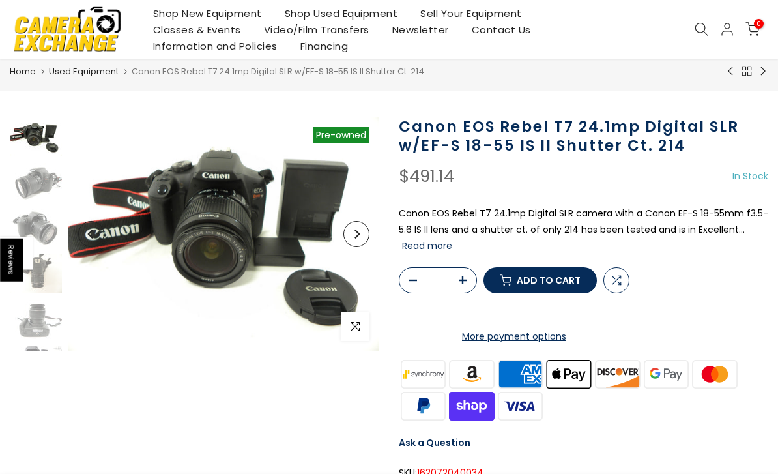
scroll to position [36, 0]
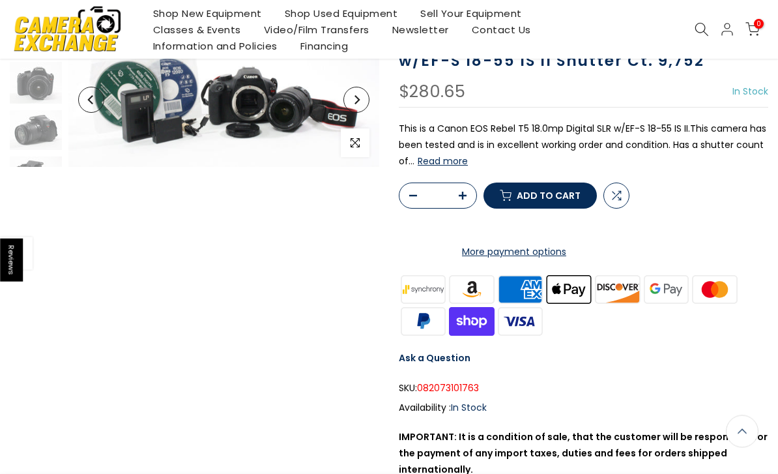
scroll to position [121, 0]
click at [358, 106] on button "Next" at bounding box center [356, 100] width 26 height 26
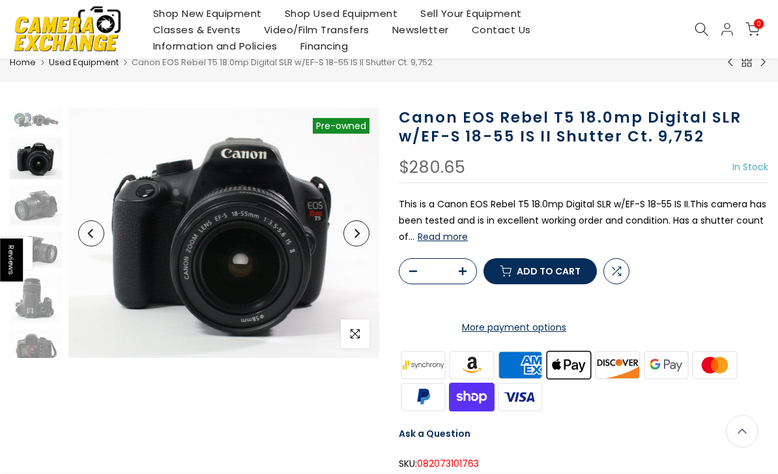
scroll to position [44, 0]
click at [353, 237] on icon "Next" at bounding box center [356, 233] width 9 height 9
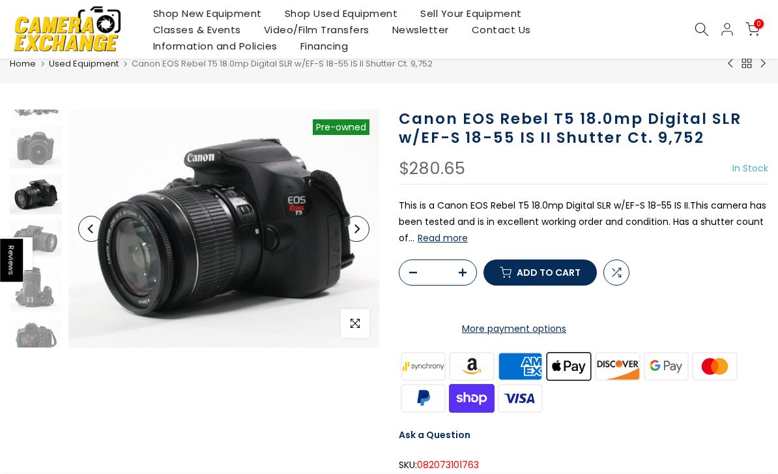
click at [358, 232] on icon "Next" at bounding box center [356, 228] width 9 height 9
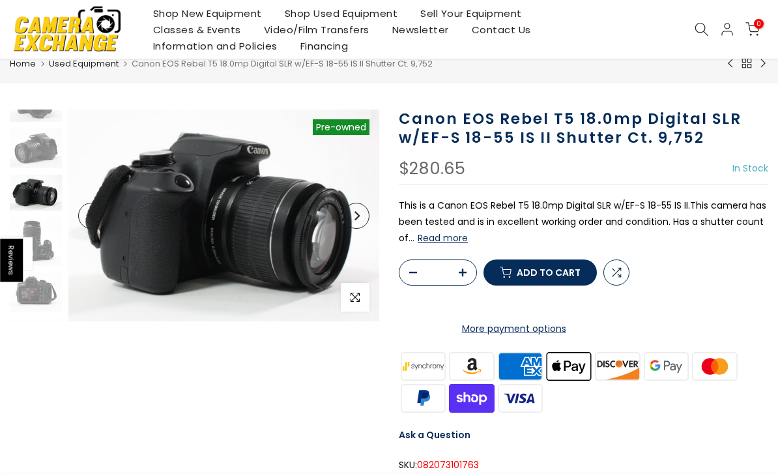
click at [364, 222] on button "Next" at bounding box center [356, 216] width 26 height 26
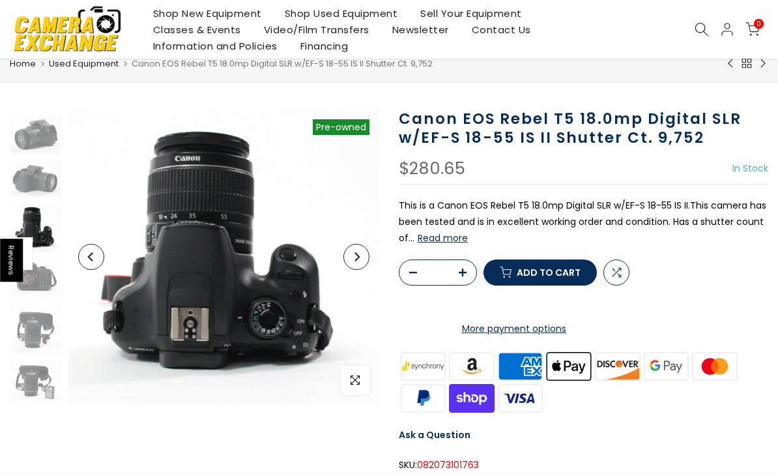
scroll to position [72, 0]
click at [352, 244] on button "Next" at bounding box center [356, 257] width 26 height 26
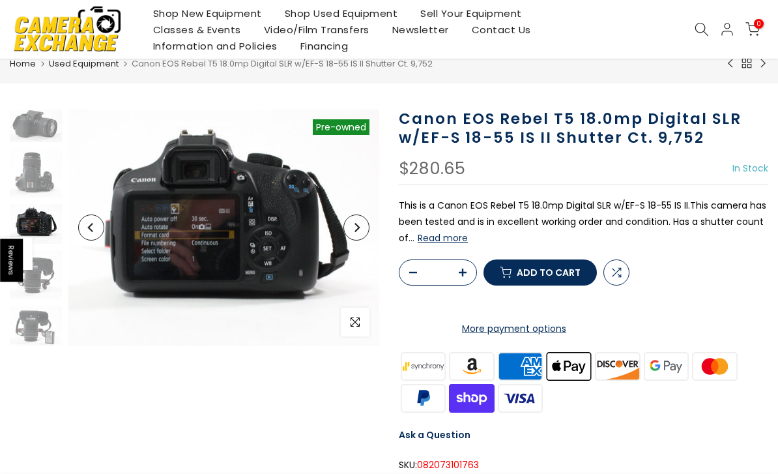
click at [363, 247] on img at bounding box center [223, 227] width 311 height 237
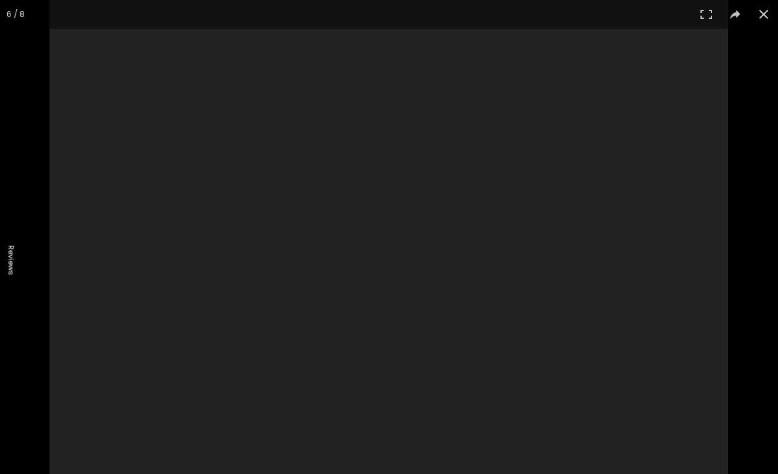
click at [356, 227] on div at bounding box center [389, 258] width 678 height 516
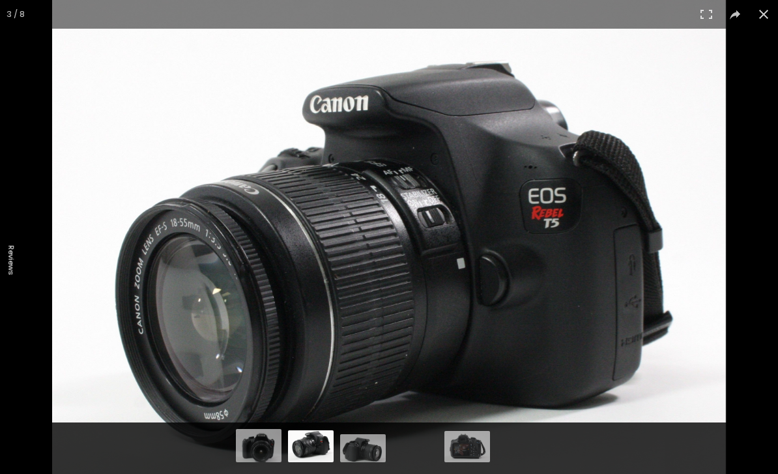
click at [749, 22] on button at bounding box center [763, 14] width 29 height 29
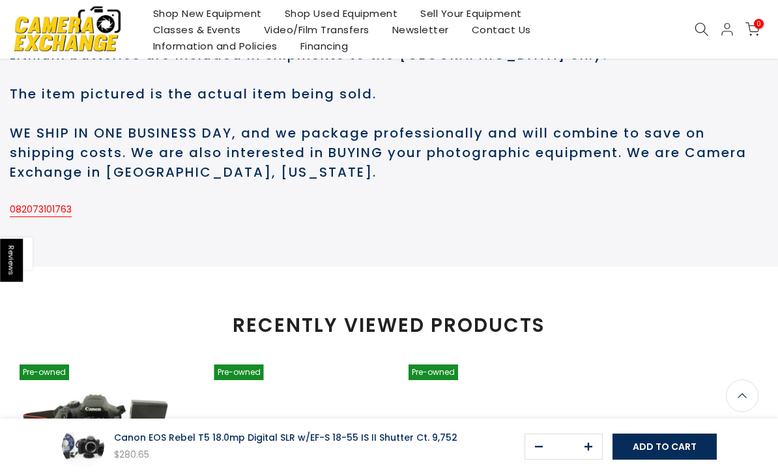
scroll to position [852, 0]
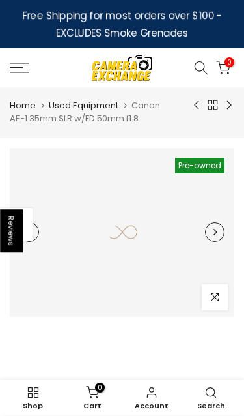
scroll to position [4, 0]
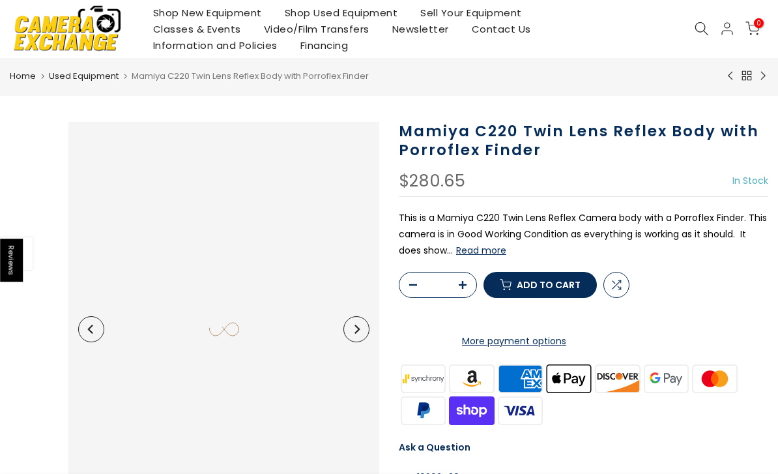
scroll to position [34, 0]
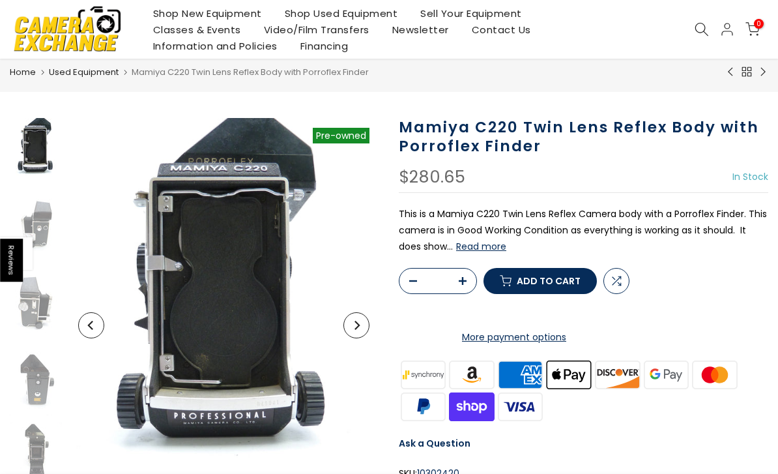
click at [704, 345] on form "* Compare Add to cart More payment options This item is a recurring or deferred…" at bounding box center [583, 307] width 369 height 78
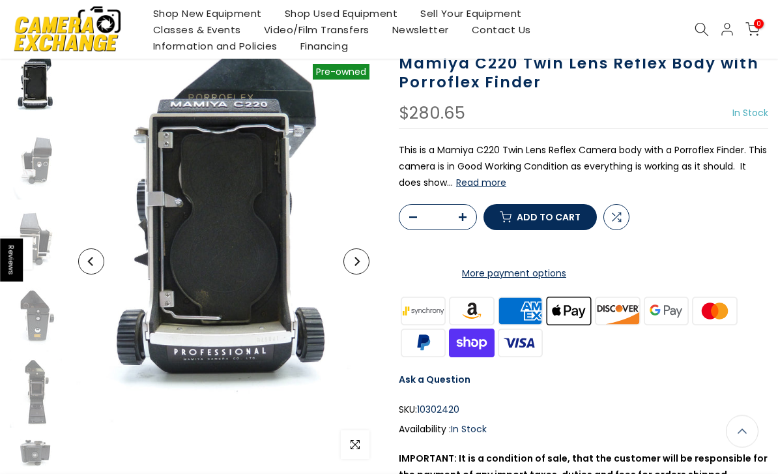
scroll to position [0, 0]
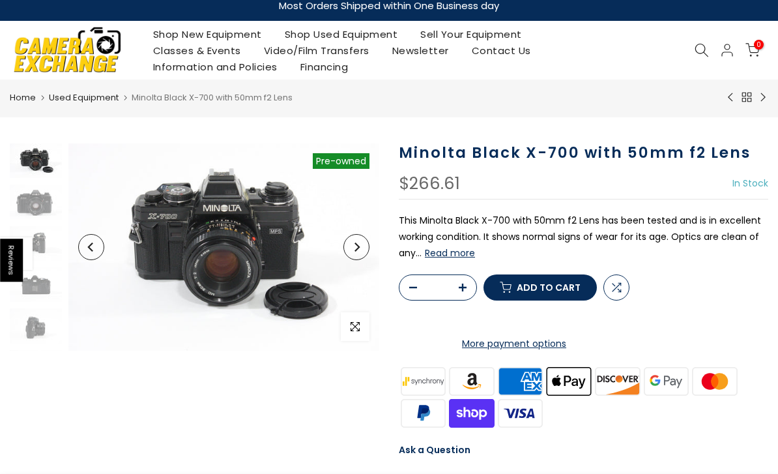
scroll to position [1, 0]
